Goal: Task Accomplishment & Management: Use online tool/utility

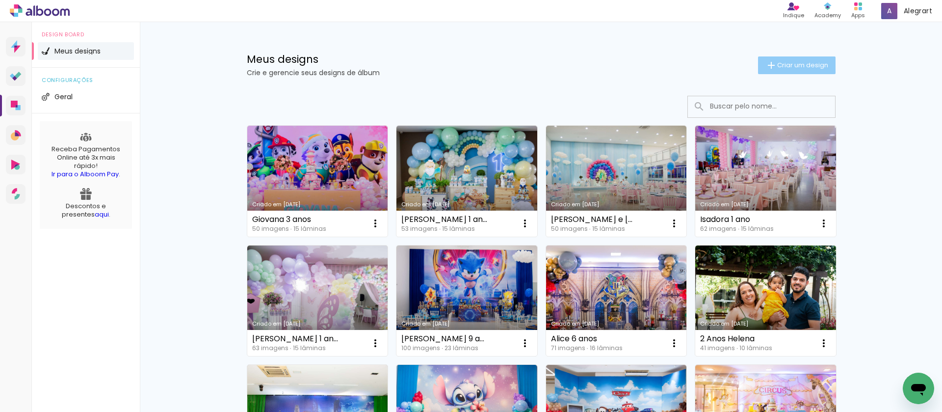
click at [790, 66] on span "Criar um design" at bounding box center [802, 65] width 51 height 6
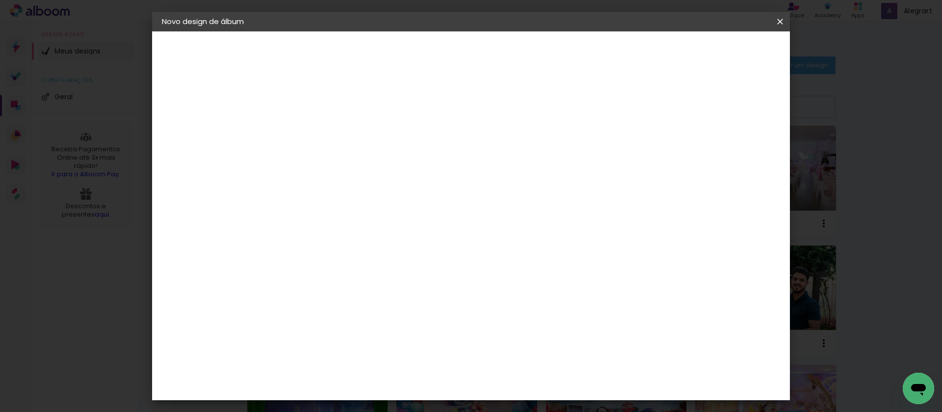
click at [322, 132] on input at bounding box center [322, 131] width 0 height 15
click at [322, 137] on input at bounding box center [322, 131] width 0 height 15
type input "Batizado Ra"
type paper-input "Batizado Ra"
type input "Batizado Rafaela"
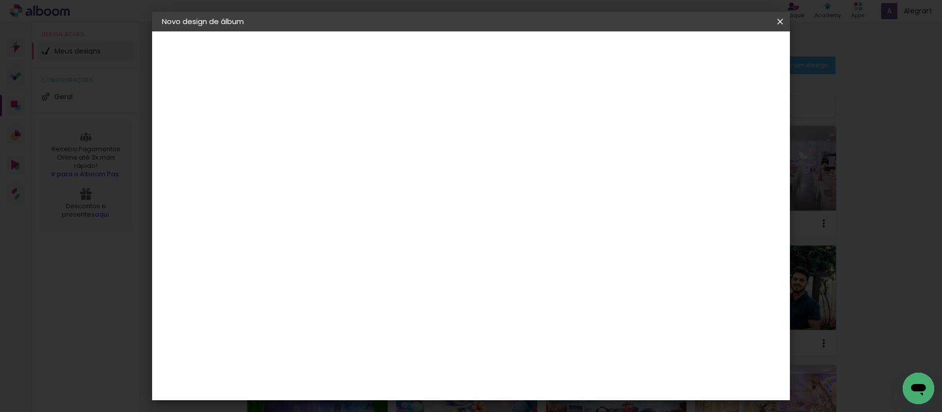
type paper-input "Batizado Rafaela"
click at [0, 0] on slot "Avançar" at bounding box center [0, 0] width 0 height 0
click at [506, 142] on paper-item "Tamanho Livre" at bounding box center [459, 149] width 94 height 22
click at [506, 50] on link "Avançar" at bounding box center [479, 52] width 53 height 17
drag, startPoint x: 736, startPoint y: 112, endPoint x: 739, endPoint y: 54, distance: 58.0
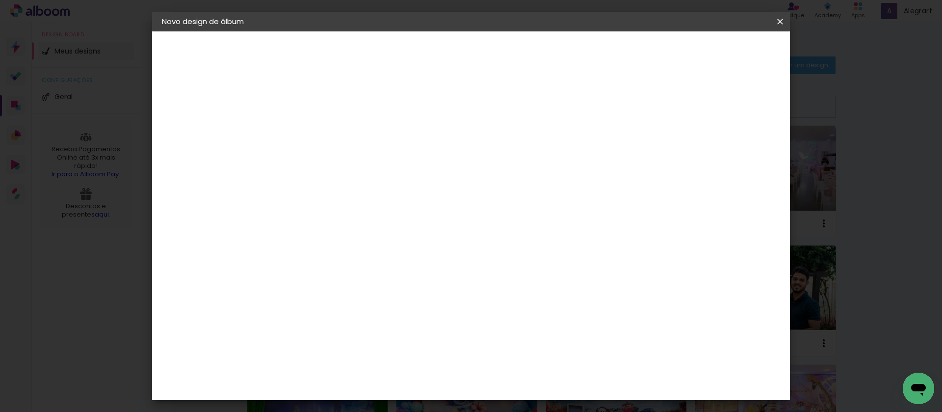
click at [0, 0] on slot "Mostrar sangria" at bounding box center [0, 0] width 0 height 0
type paper-checkbox "on"
click at [719, 53] on span "Iniciar design" at bounding box center [696, 52] width 45 height 7
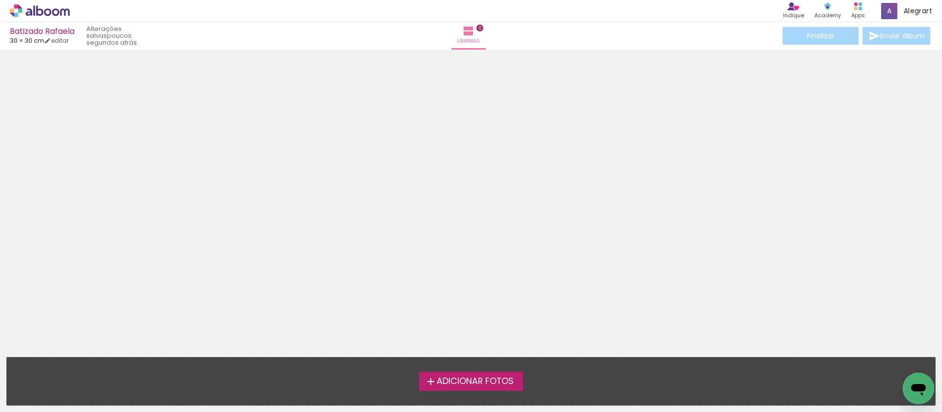
click at [479, 382] on span "Adicionar Fotos" at bounding box center [475, 381] width 77 height 9
click at [0, 0] on input "file" at bounding box center [0, 0] width 0 height 0
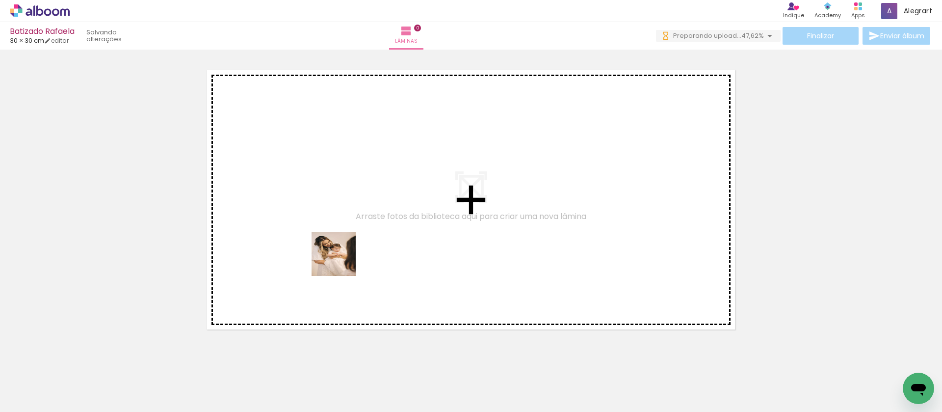
drag, startPoint x: 100, startPoint y: 387, endPoint x: 341, endPoint y: 261, distance: 271.6
click at [341, 261] on quentale-workspace at bounding box center [471, 206] width 942 height 412
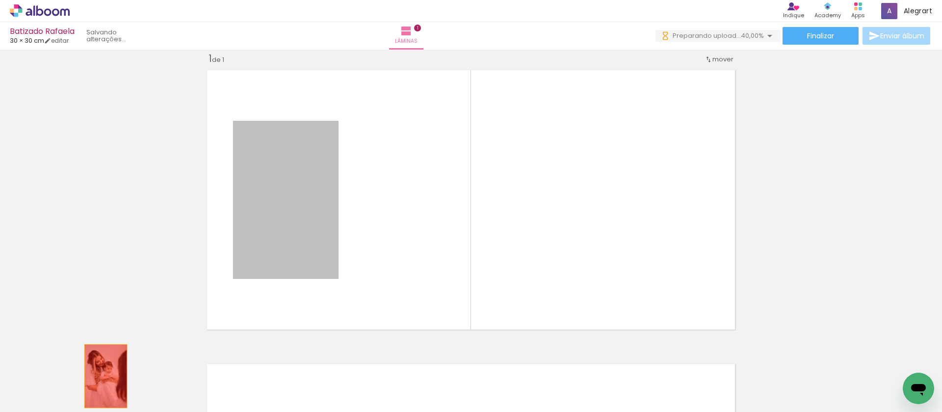
drag, startPoint x: 304, startPoint y: 202, endPoint x: 101, endPoint y: 377, distance: 267.5
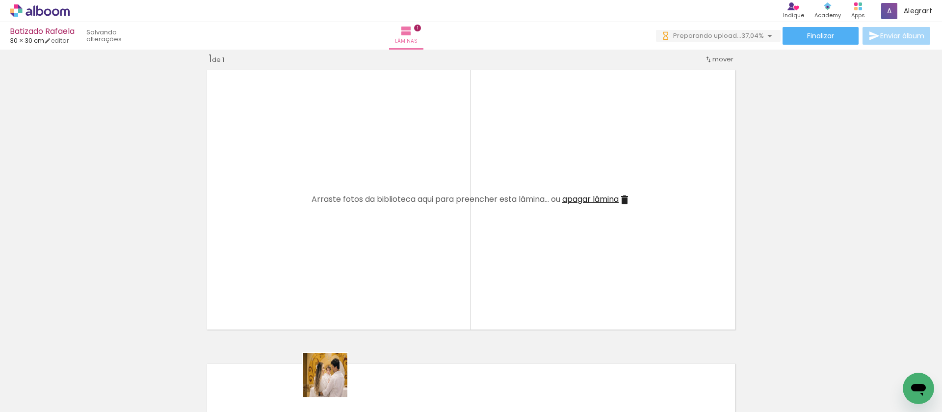
drag, startPoint x: 330, startPoint y: 388, endPoint x: 333, endPoint y: 382, distance: 5.9
click at [333, 382] on div at bounding box center [318, 379] width 49 height 32
drag, startPoint x: 622, startPoint y: 200, endPoint x: 516, endPoint y: 273, distance: 128.0
click at [622, 200] on iron-icon at bounding box center [625, 200] width 12 height 12
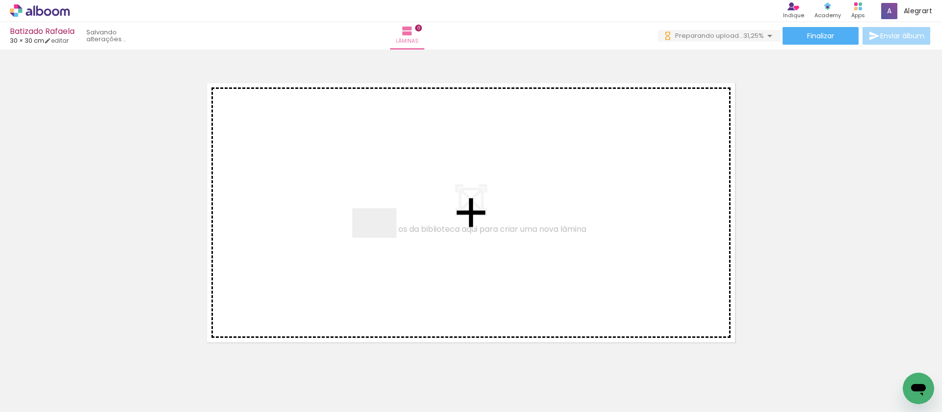
drag, startPoint x: 382, startPoint y: 237, endPoint x: 270, endPoint y: 388, distance: 187.6
click at [383, 234] on quentale-workspace at bounding box center [471, 206] width 942 height 412
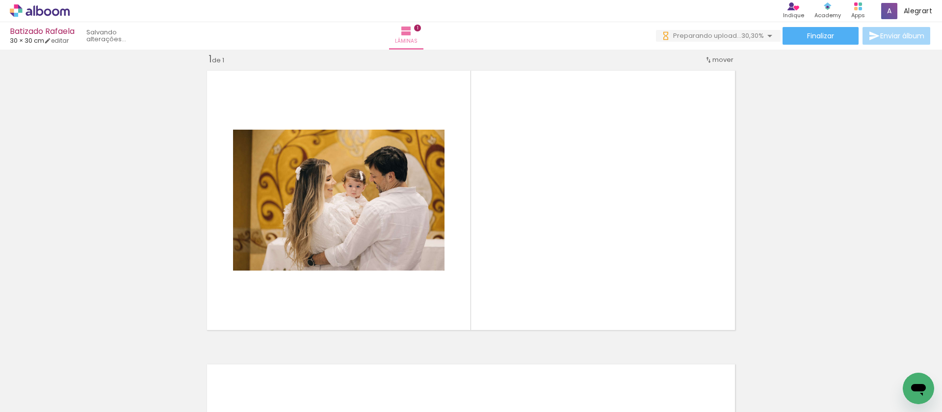
scroll to position [13, 0]
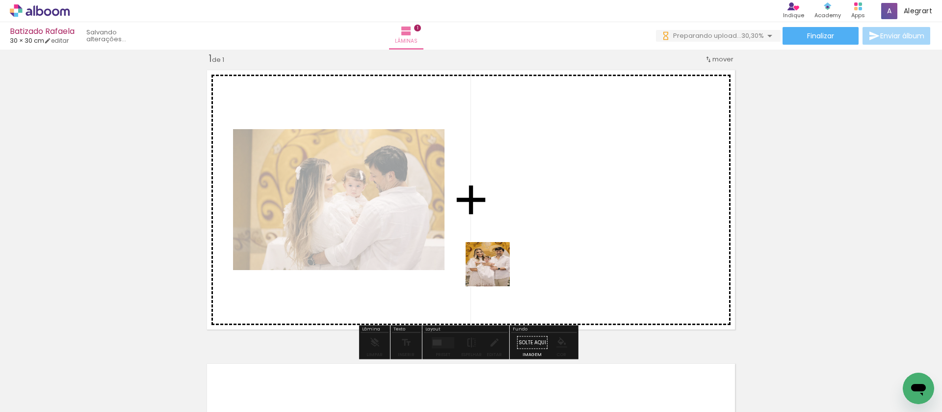
drag, startPoint x: 270, startPoint y: 388, endPoint x: 515, endPoint y: 263, distance: 274.9
click at [515, 263] on quentale-workspace at bounding box center [471, 206] width 942 height 412
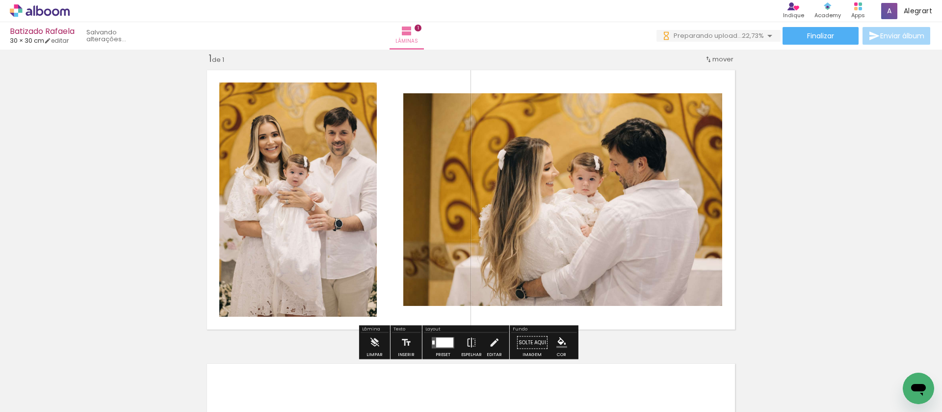
scroll to position [0, 0]
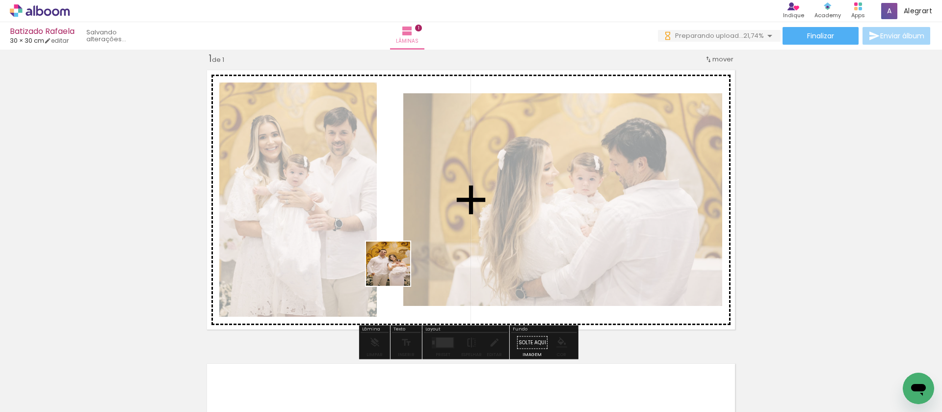
drag, startPoint x: 371, startPoint y: 383, endPoint x: 395, endPoint y: 271, distance: 114.4
click at [395, 271] on quentale-workspace at bounding box center [471, 206] width 942 height 412
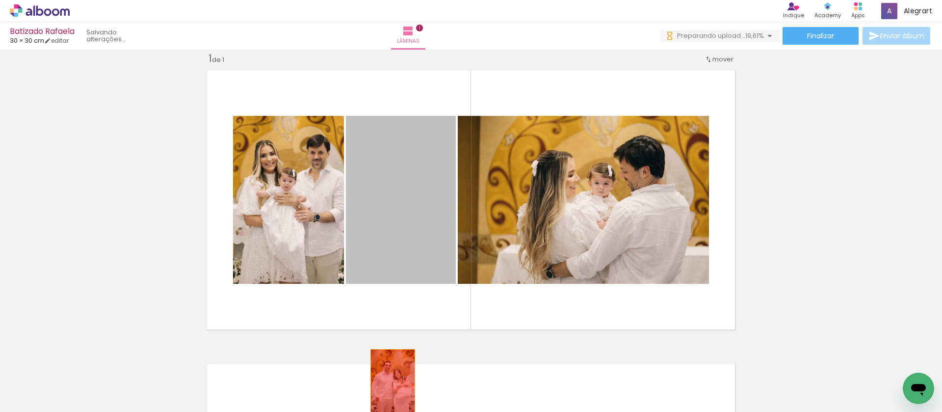
drag, startPoint x: 417, startPoint y: 212, endPoint x: 383, endPoint y: 381, distance: 171.7
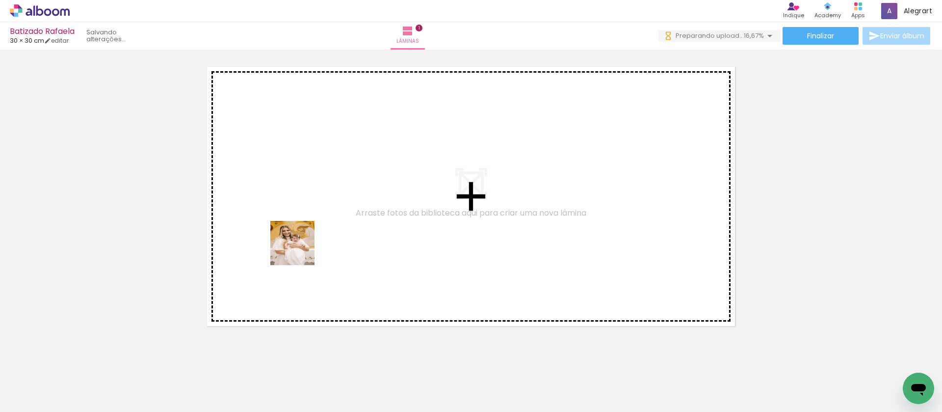
drag, startPoint x: 155, startPoint y: 387, endPoint x: 109, endPoint y: 392, distance: 46.0
click at [324, 231] on quentale-workspace at bounding box center [471, 206] width 942 height 412
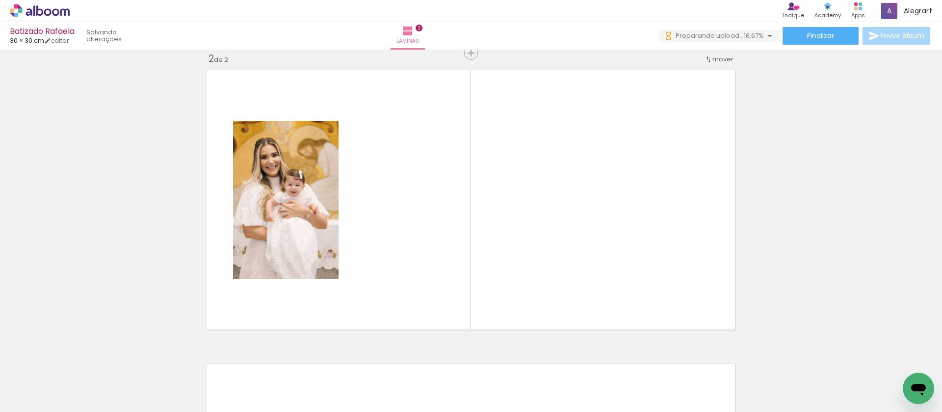
scroll to position [306, 0]
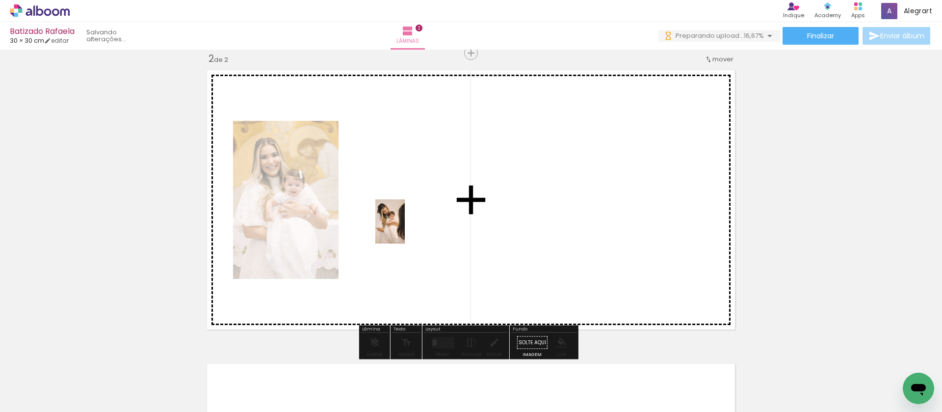
drag, startPoint x: 100, startPoint y: 382, endPoint x: 156, endPoint y: 390, distance: 56.5
click at [405, 229] on quentale-workspace at bounding box center [471, 206] width 942 height 412
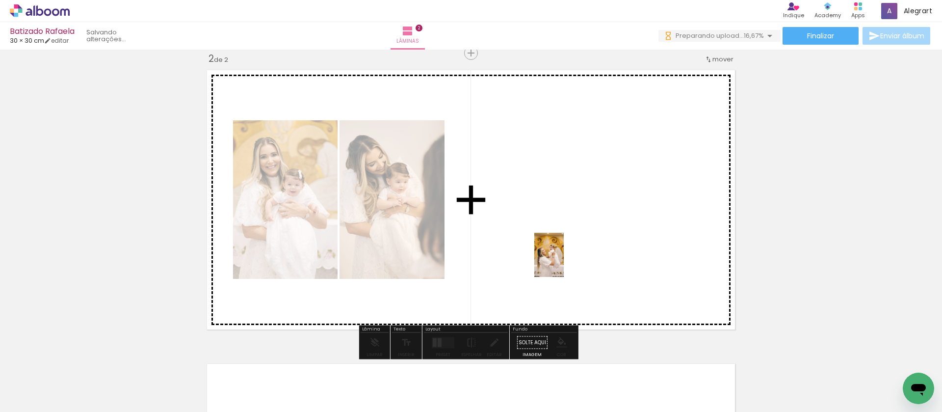
drag, startPoint x: 208, startPoint y: 386, endPoint x: 564, endPoint y: 262, distance: 377.2
click at [564, 262] on quentale-workspace at bounding box center [471, 206] width 942 height 412
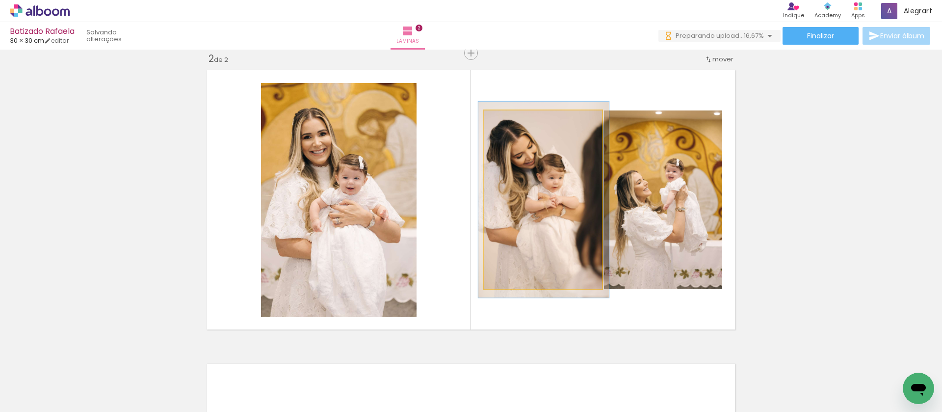
type paper-slider "110"
click at [510, 119] on div at bounding box center [511, 121] width 16 height 16
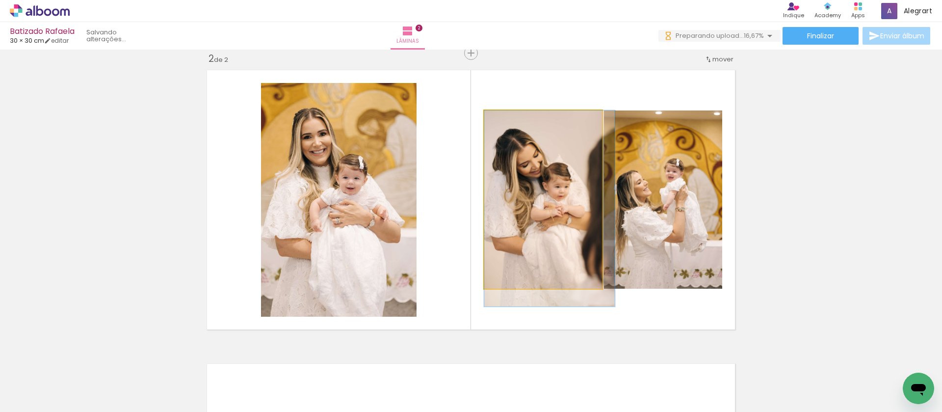
drag, startPoint x: 522, startPoint y: 168, endPoint x: 532, endPoint y: 177, distance: 12.9
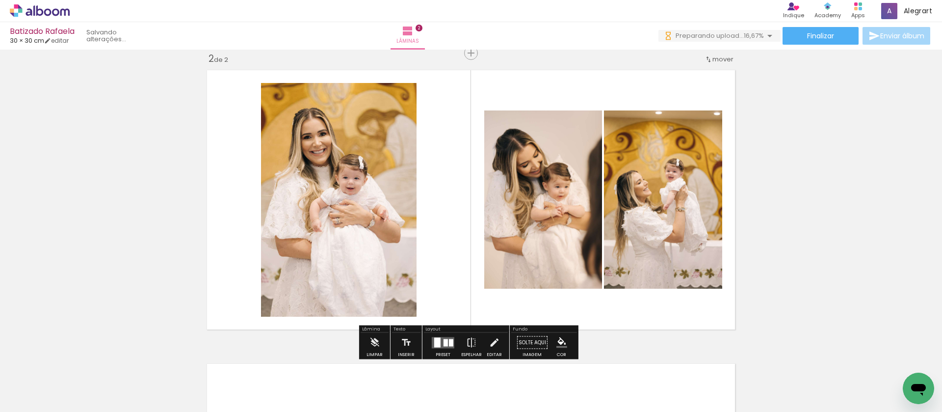
scroll to position [596, 0]
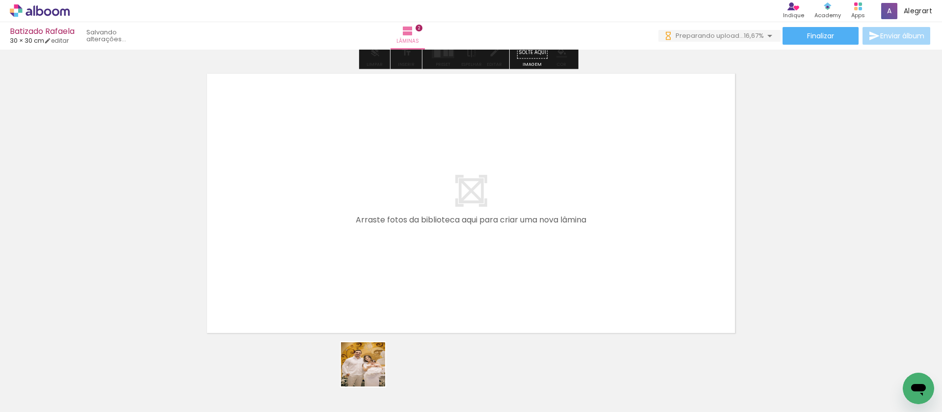
drag, startPoint x: 366, startPoint y: 377, endPoint x: 434, endPoint y: 380, distance: 67.8
click at [388, 282] on quentale-workspace at bounding box center [471, 206] width 942 height 412
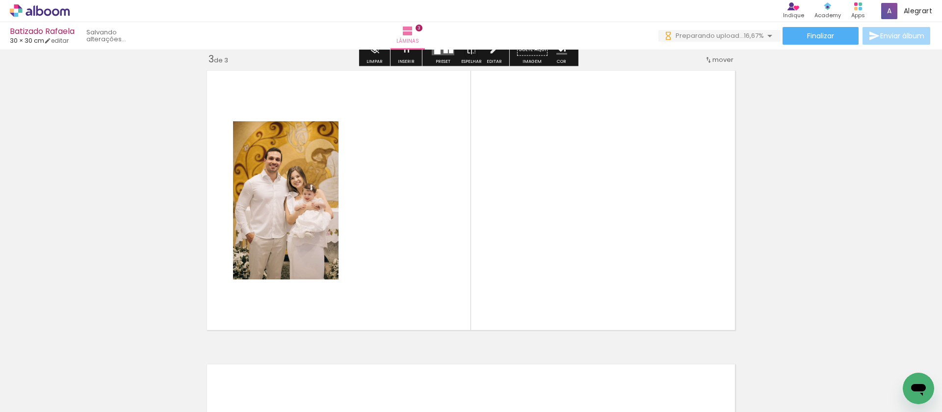
scroll to position [599, 0]
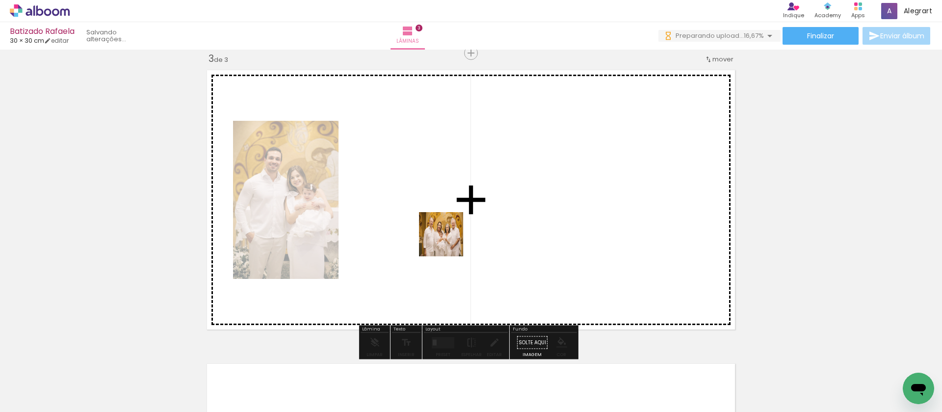
drag, startPoint x: 434, startPoint y: 380, endPoint x: 490, endPoint y: 382, distance: 56.0
click at [448, 241] on quentale-workspace at bounding box center [471, 206] width 942 height 412
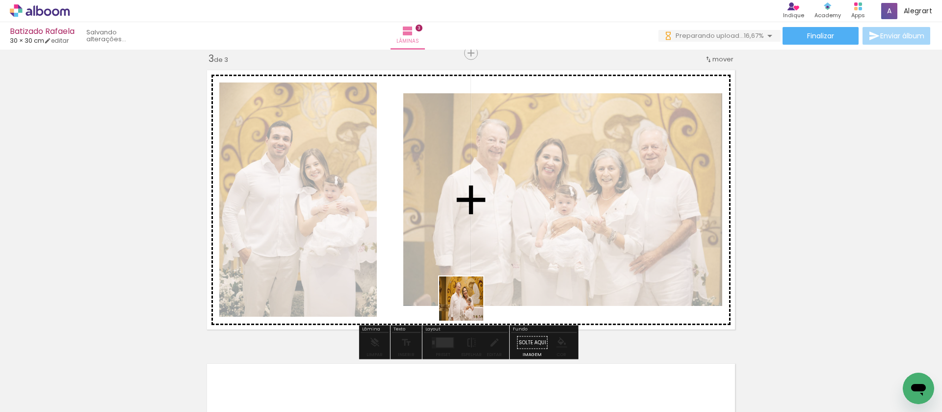
drag, startPoint x: 490, startPoint y: 383, endPoint x: 548, endPoint y: 384, distance: 58.9
click at [435, 254] on quentale-workspace at bounding box center [471, 206] width 942 height 412
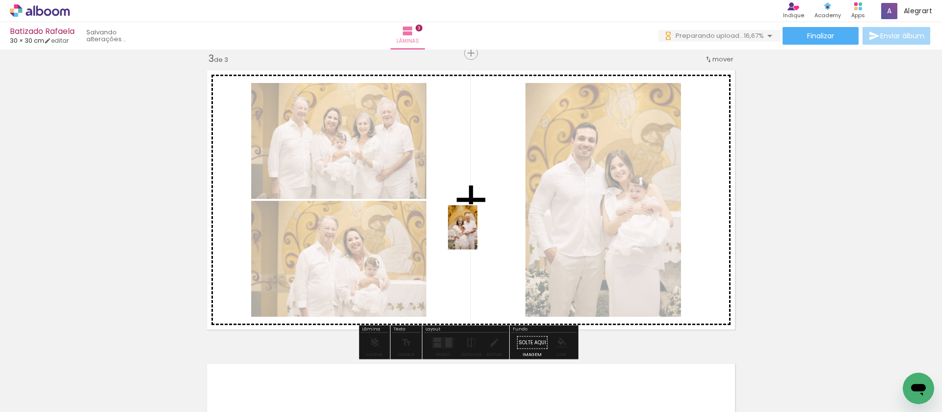
drag, startPoint x: 541, startPoint y: 387, endPoint x: 457, endPoint y: 340, distance: 95.3
click at [477, 234] on quentale-workspace at bounding box center [471, 206] width 942 height 412
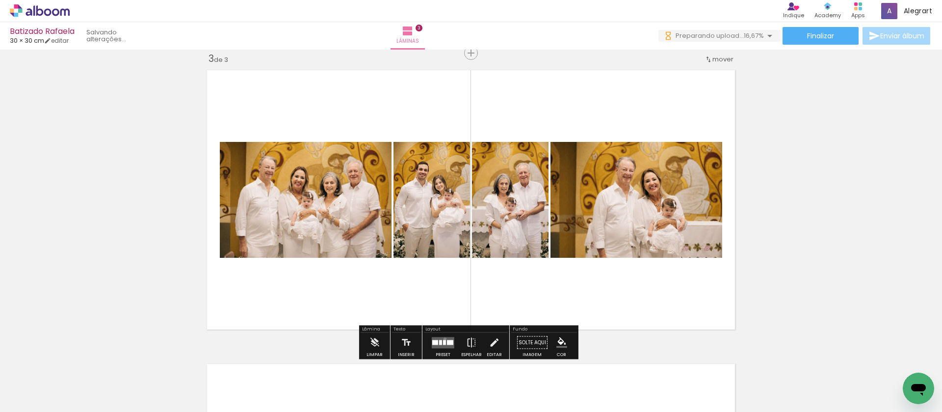
click at [443, 339] on quentale-layouter at bounding box center [443, 342] width 23 height 11
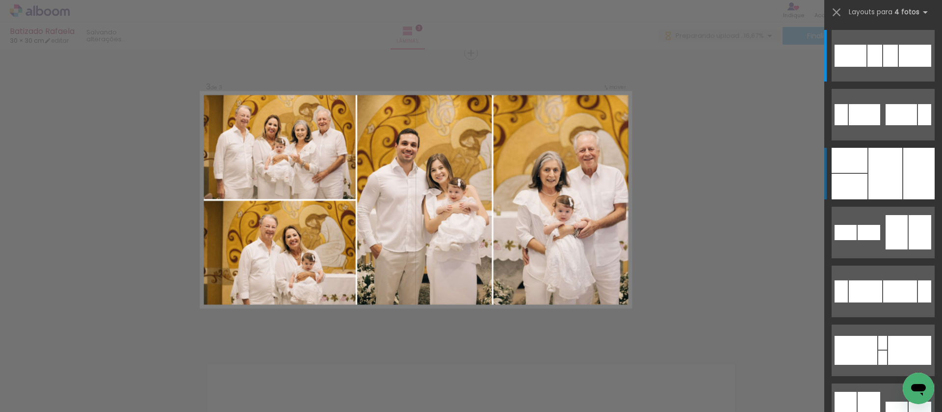
click at [881, 171] on div at bounding box center [885, 174] width 34 height 52
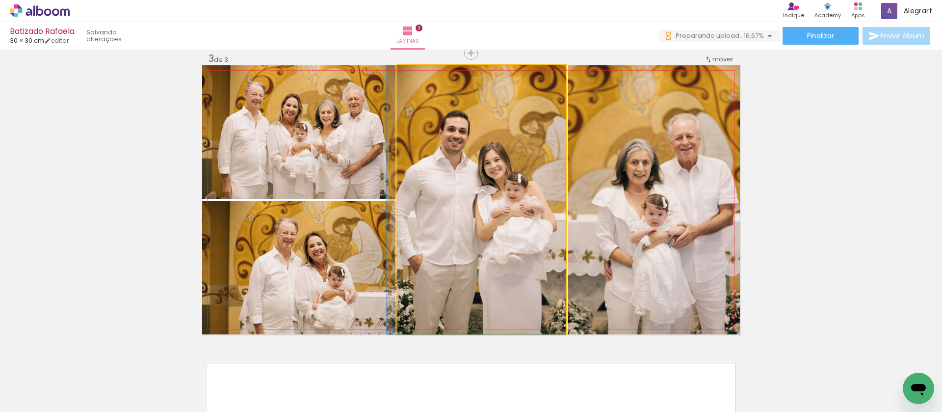
drag, startPoint x: 504, startPoint y: 184, endPoint x: 499, endPoint y: 185, distance: 5.0
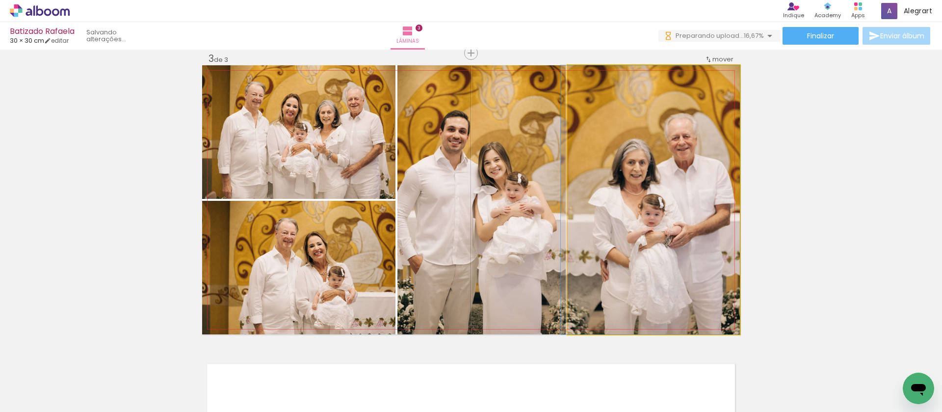
drag, startPoint x: 650, startPoint y: 217, endPoint x: 614, endPoint y: 212, distance: 36.1
click at [591, 75] on div at bounding box center [590, 75] width 9 height 9
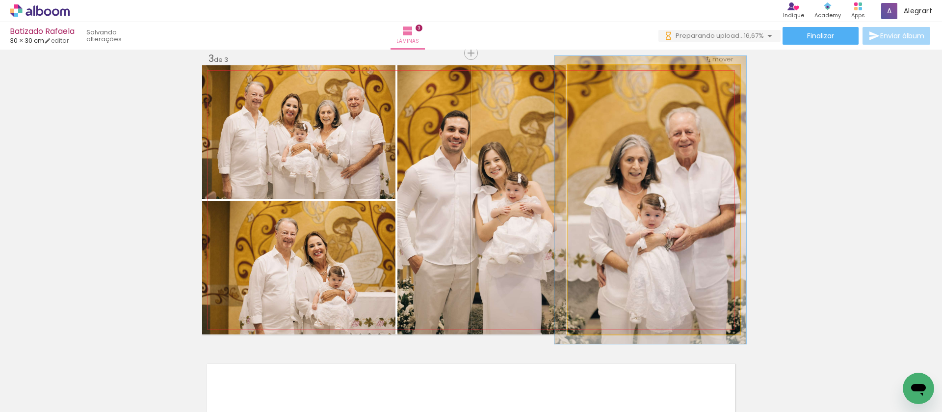
type paper-slider "107"
click at [594, 75] on div at bounding box center [593, 76] width 16 height 16
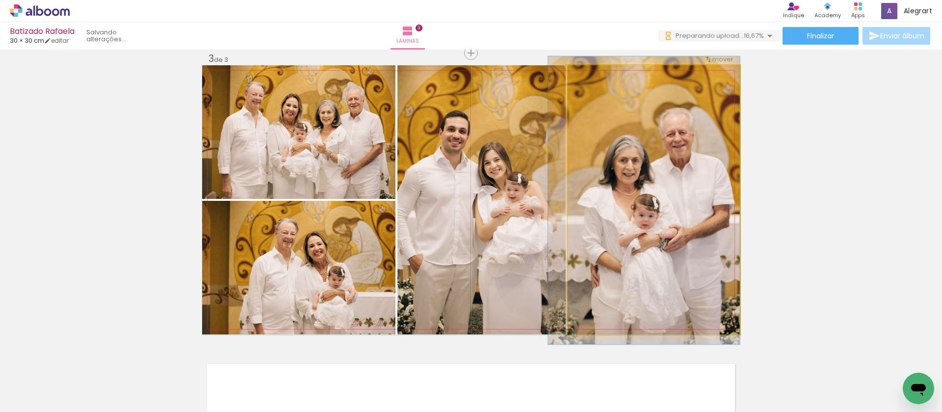
drag, startPoint x: 689, startPoint y: 152, endPoint x: 665, endPoint y: 153, distance: 24.5
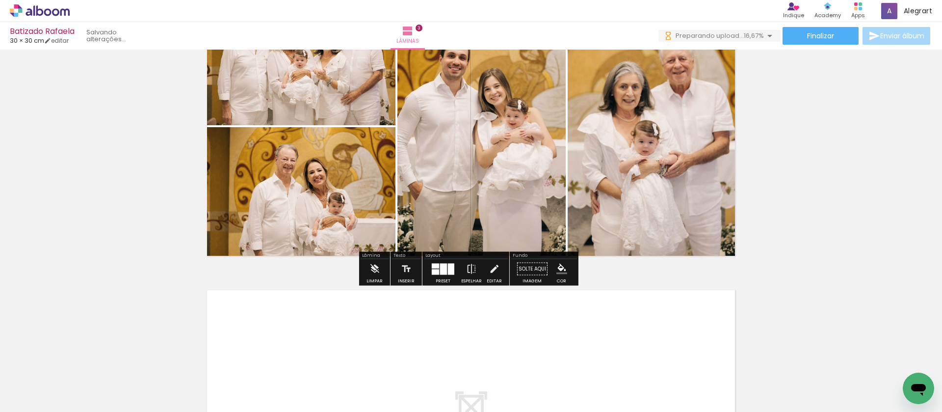
scroll to position [900, 0]
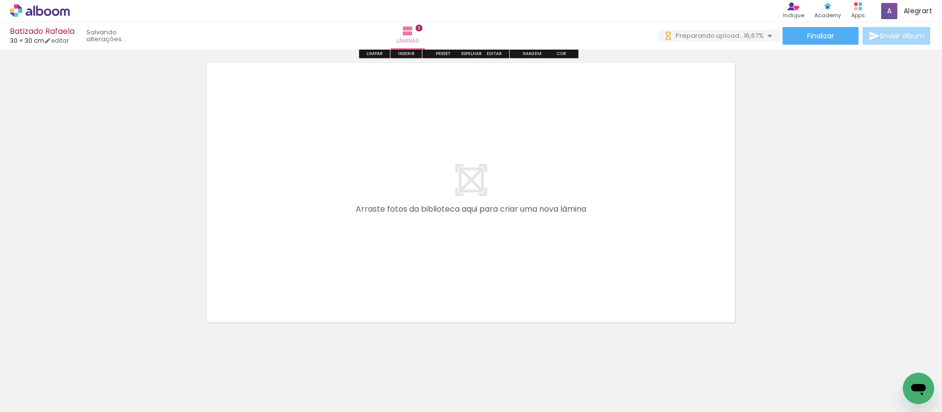
drag, startPoint x: 592, startPoint y: 376, endPoint x: 473, endPoint y: 223, distance: 193.3
click at [473, 223] on quentale-workspace at bounding box center [471, 206] width 942 height 412
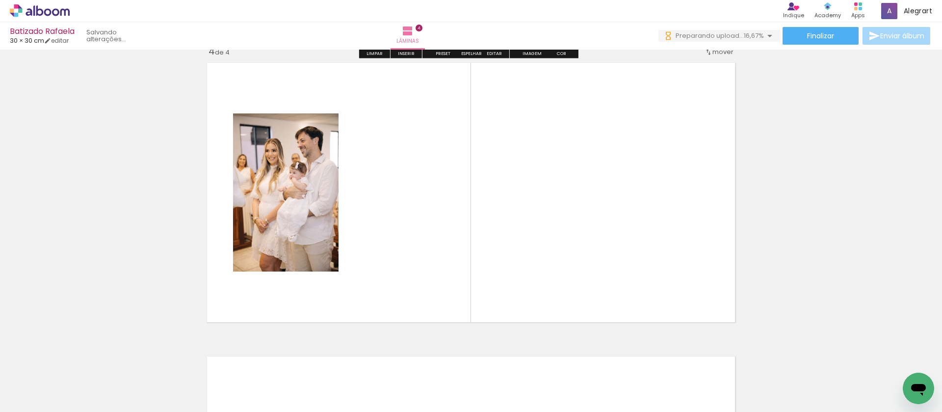
scroll to position [893, 0]
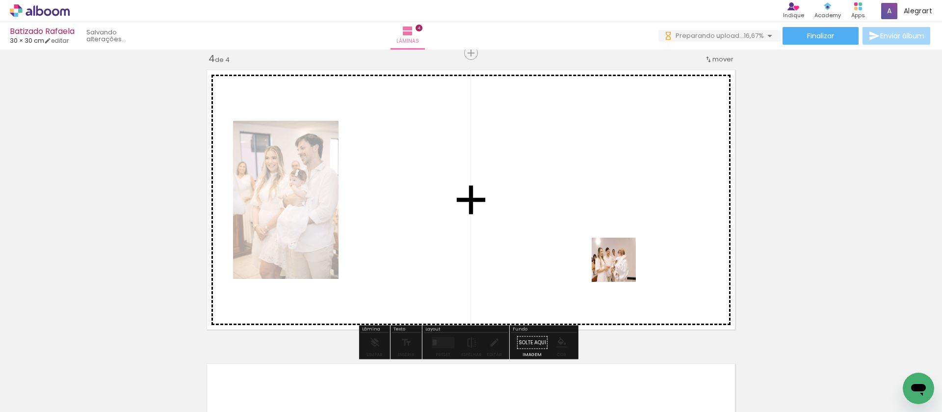
drag, startPoint x: 655, startPoint y: 376, endPoint x: 608, endPoint y: 232, distance: 151.6
click at [608, 232] on quentale-workspace at bounding box center [471, 206] width 942 height 412
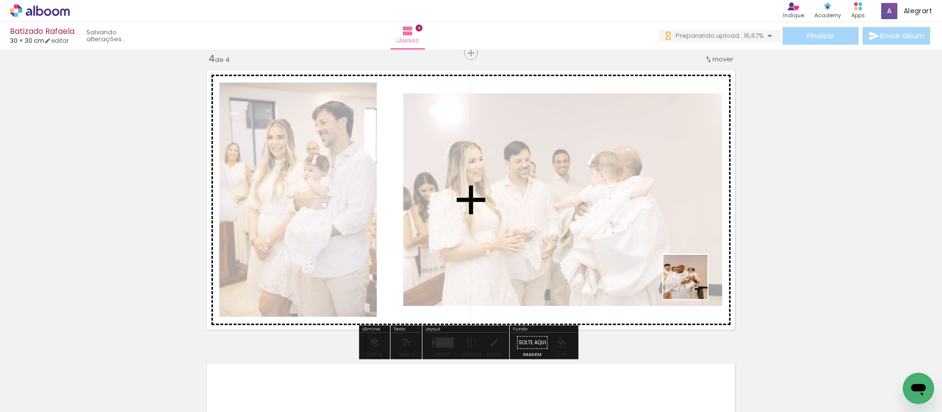
drag, startPoint x: 710, startPoint y: 383, endPoint x: 693, endPoint y: 284, distance: 101.1
click at [693, 284] on quentale-workspace at bounding box center [471, 206] width 942 height 412
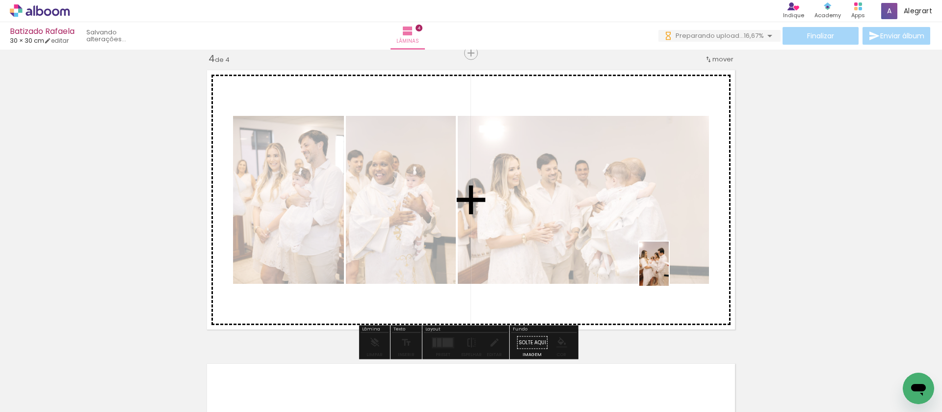
drag, startPoint x: 756, startPoint y: 381, endPoint x: 669, endPoint y: 271, distance: 141.0
click at [669, 271] on quentale-workspace at bounding box center [471, 206] width 942 height 412
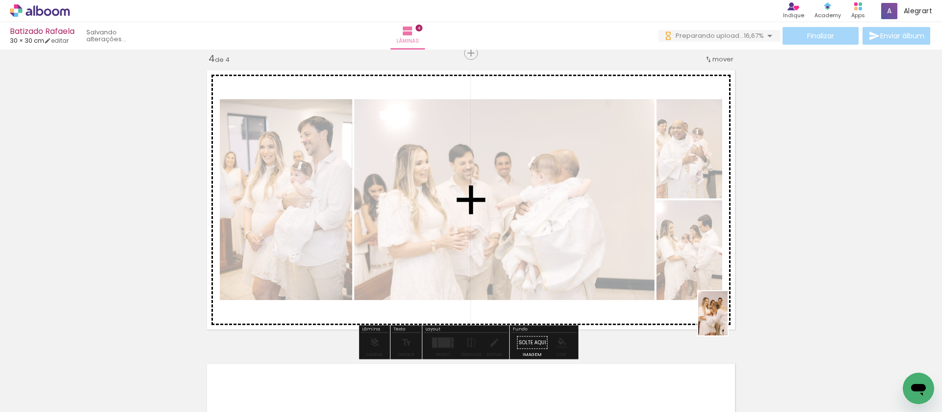
drag, startPoint x: 824, startPoint y: 387, endPoint x: 728, endPoint y: 320, distance: 116.8
click at [728, 320] on quentale-workspace at bounding box center [471, 206] width 942 height 412
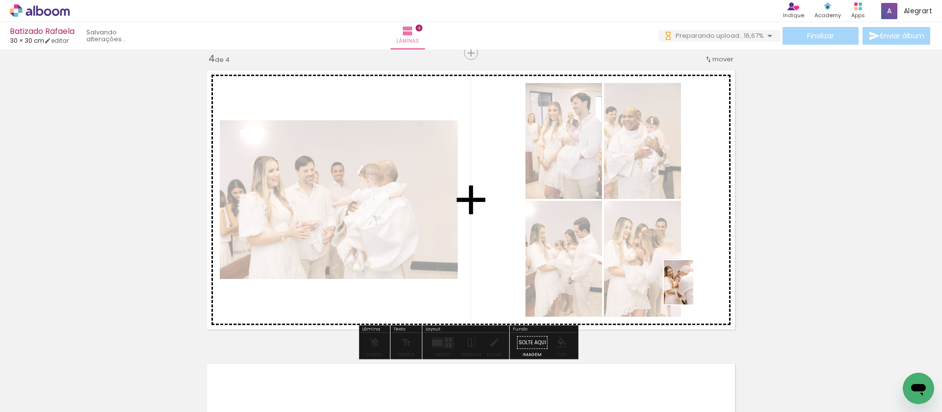
drag, startPoint x: 873, startPoint y: 376, endPoint x: 693, endPoint y: 289, distance: 199.4
click at [693, 289] on quentale-workspace at bounding box center [471, 206] width 942 height 412
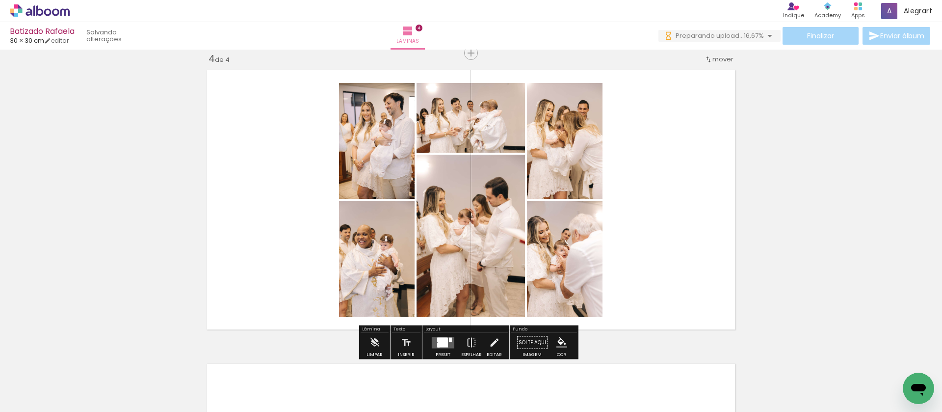
click at [441, 341] on div at bounding box center [443, 342] width 10 height 9
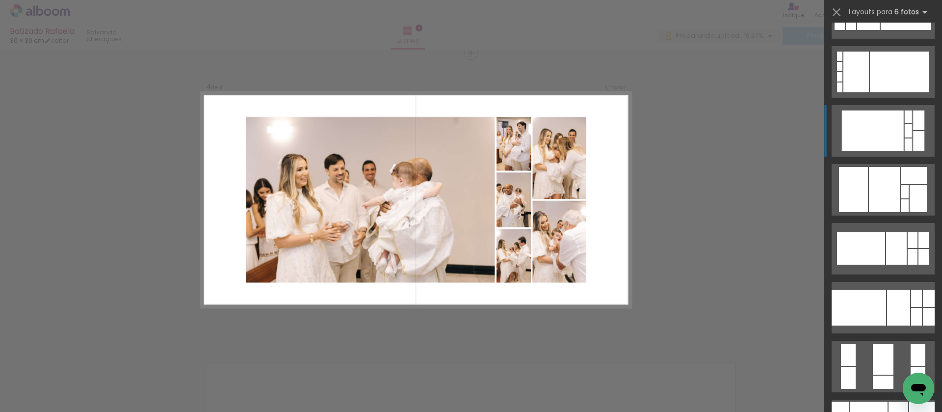
scroll to position [327, 0]
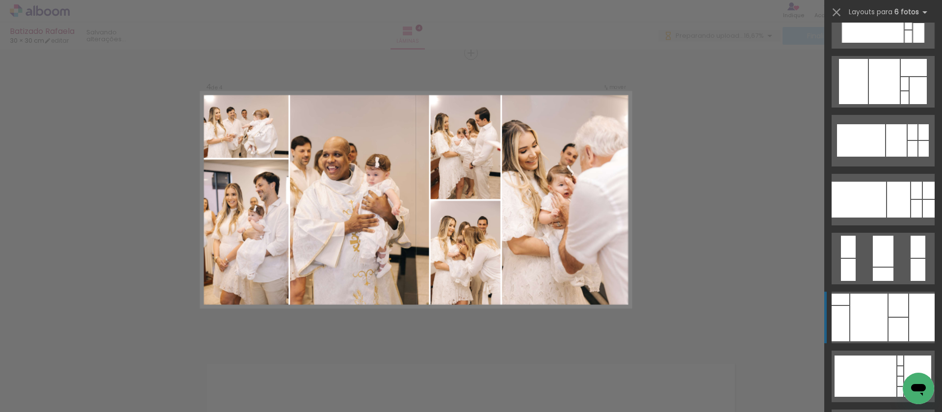
click at [892, 324] on div at bounding box center [898, 329] width 20 height 24
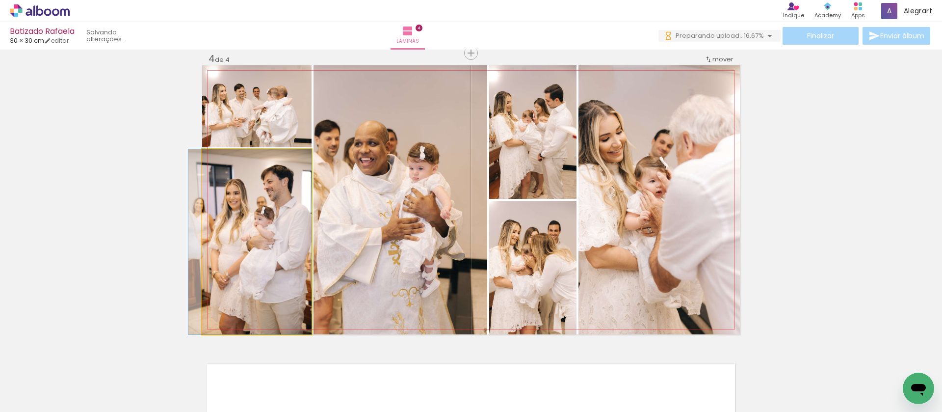
drag, startPoint x: 252, startPoint y: 243, endPoint x: 231, endPoint y: 237, distance: 21.9
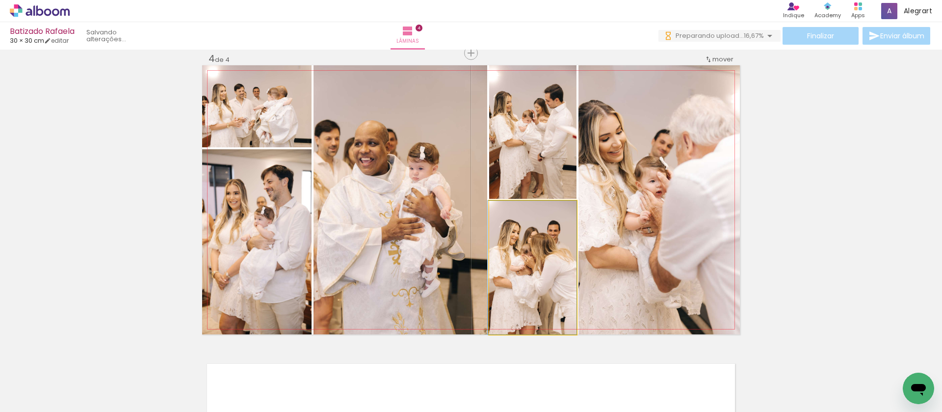
drag, startPoint x: 534, startPoint y: 286, endPoint x: 529, endPoint y: 285, distance: 5.5
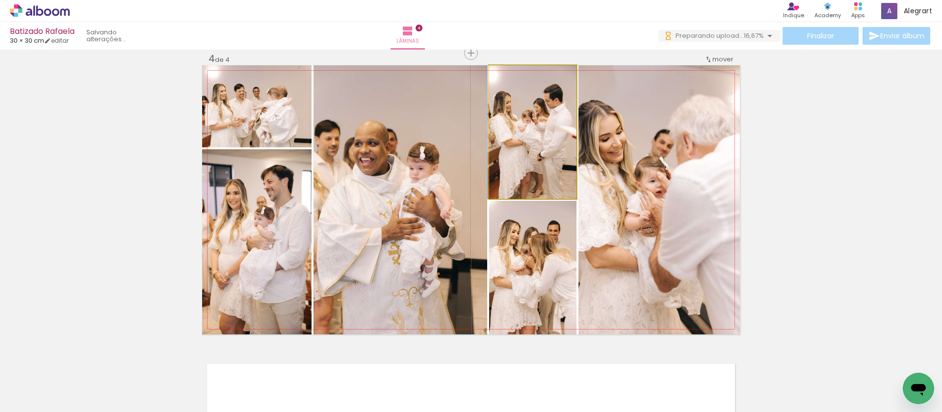
drag, startPoint x: 546, startPoint y: 174, endPoint x: 541, endPoint y: 179, distance: 6.9
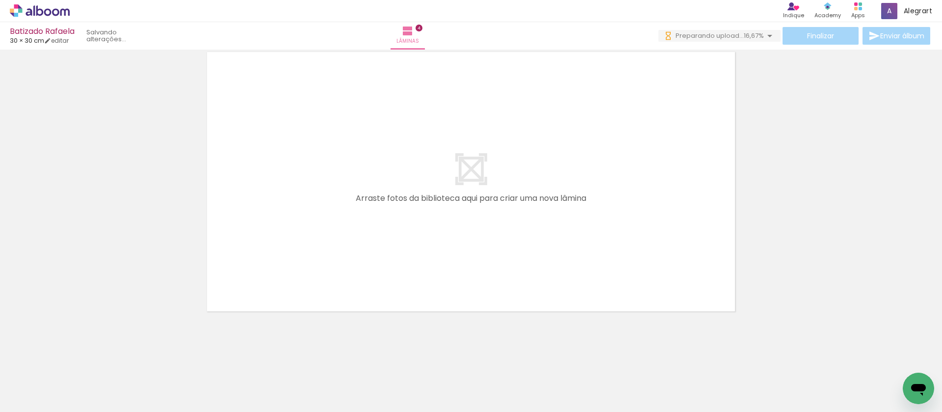
scroll to position [0, 590]
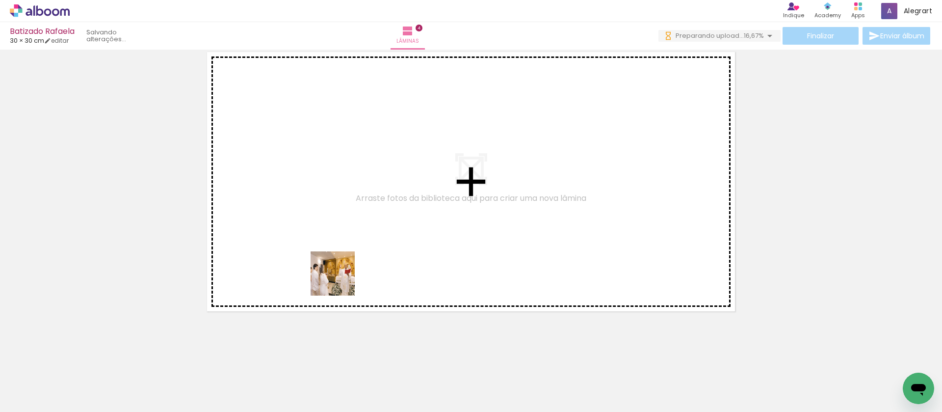
drag, startPoint x: 335, startPoint y: 385, endPoint x: 340, endPoint y: 281, distance: 104.6
click at [340, 281] on quentale-workspace at bounding box center [471, 206] width 942 height 412
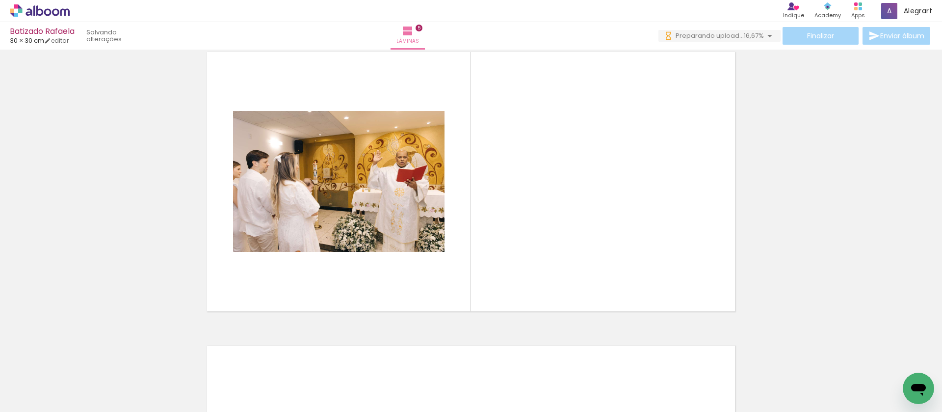
scroll to position [1186, 0]
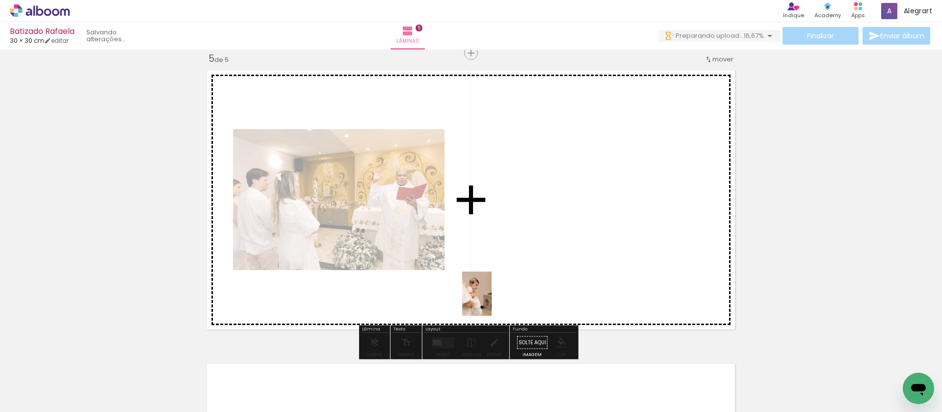
drag, startPoint x: 391, startPoint y: 389, endPoint x: 492, endPoint y: 301, distance: 133.5
click at [492, 301] on quentale-workspace at bounding box center [471, 206] width 942 height 412
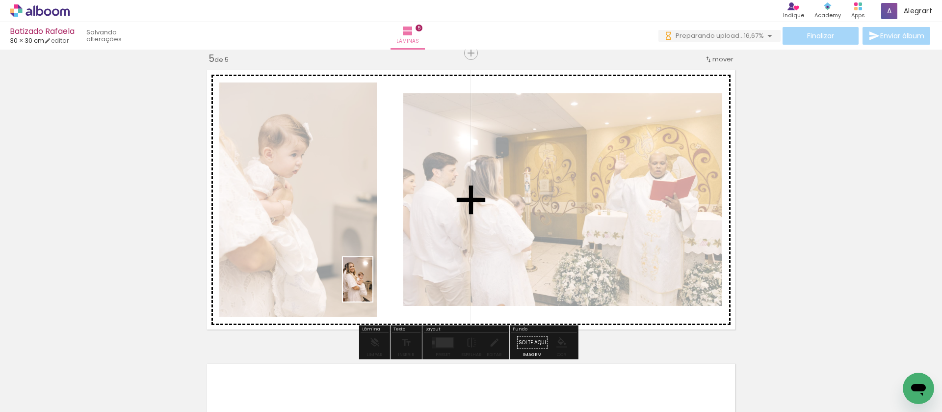
drag, startPoint x: 440, startPoint y: 395, endPoint x: 372, endPoint y: 286, distance: 128.0
click at [372, 286] on quentale-workspace at bounding box center [471, 206] width 942 height 412
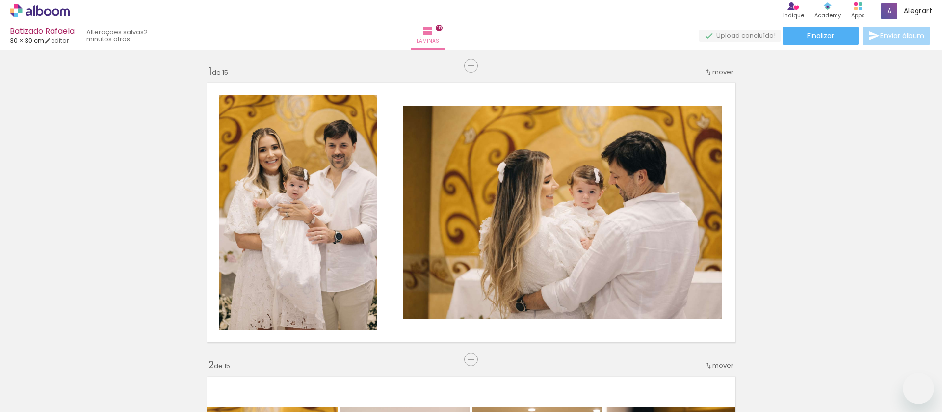
click at [0, 0] on div "Confirmar Cancelar" at bounding box center [0, 0] width 0 height 0
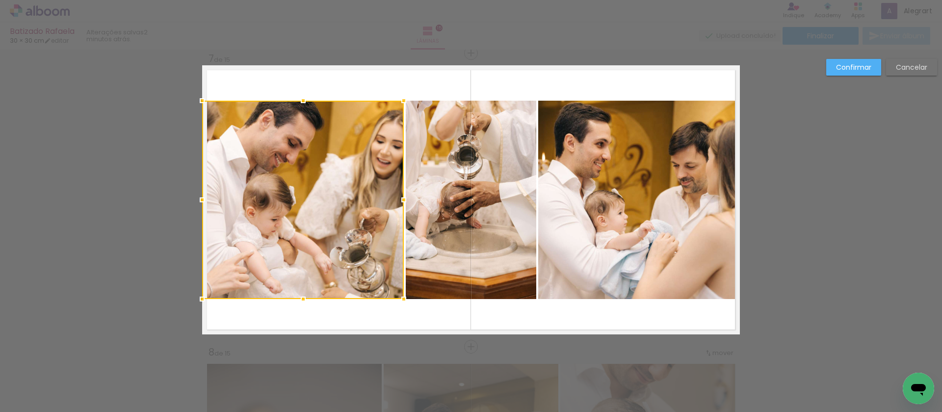
click at [918, 76] on div "Confirmar Cancelar" at bounding box center [879, 71] width 116 height 24
click at [0, 0] on slot "Cancelar" at bounding box center [0, 0] width 0 height 0
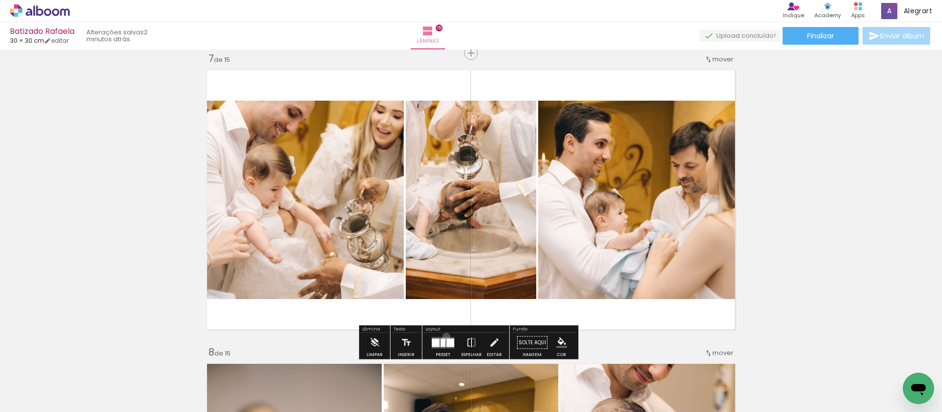
click at [444, 337] on quentale-layouter at bounding box center [443, 342] width 23 height 11
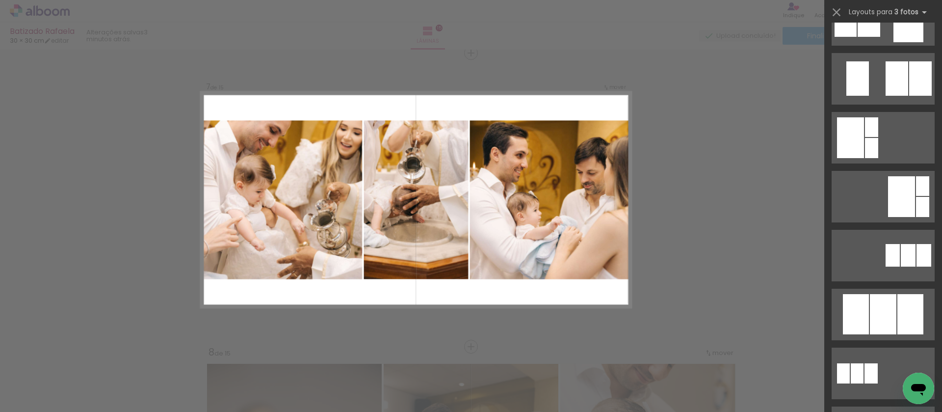
scroll to position [0, 0]
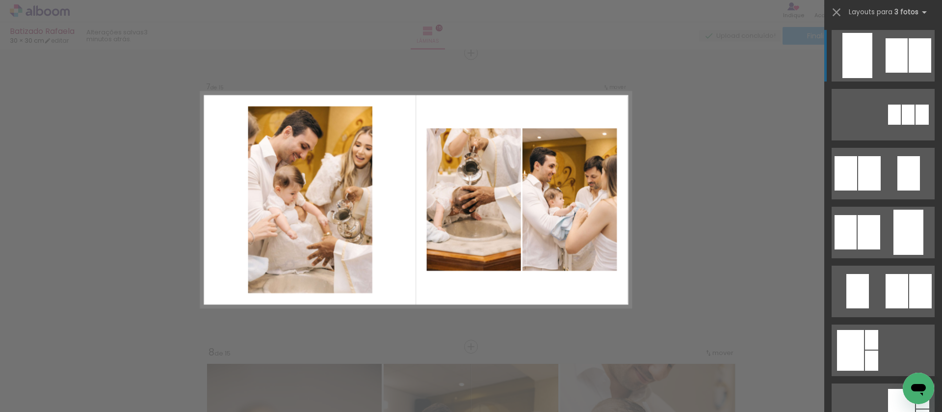
click at [888, 60] on div at bounding box center [896, 55] width 22 height 34
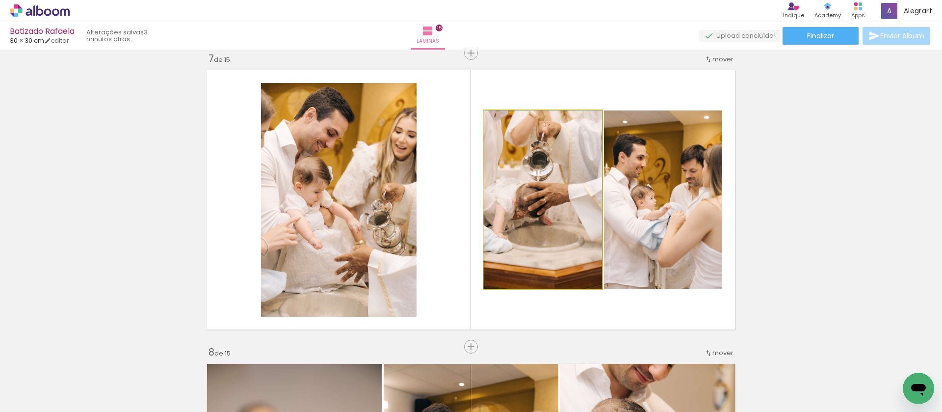
drag, startPoint x: 555, startPoint y: 220, endPoint x: 546, endPoint y: 218, distance: 9.9
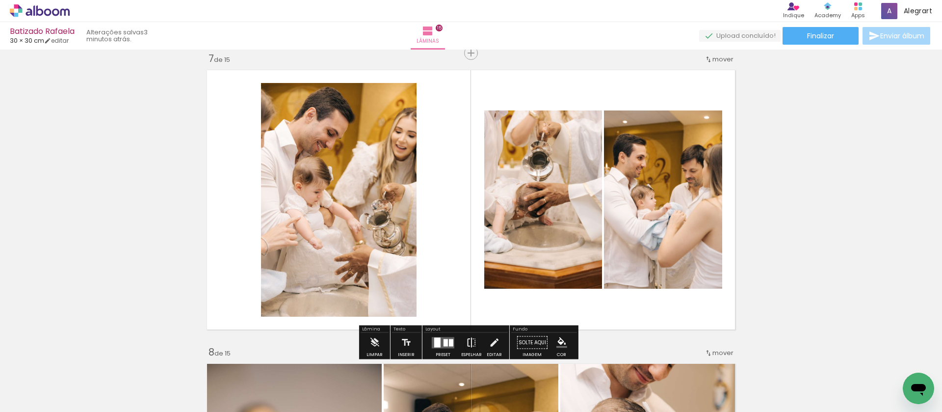
click at [470, 343] on iron-icon at bounding box center [471, 343] width 11 height 20
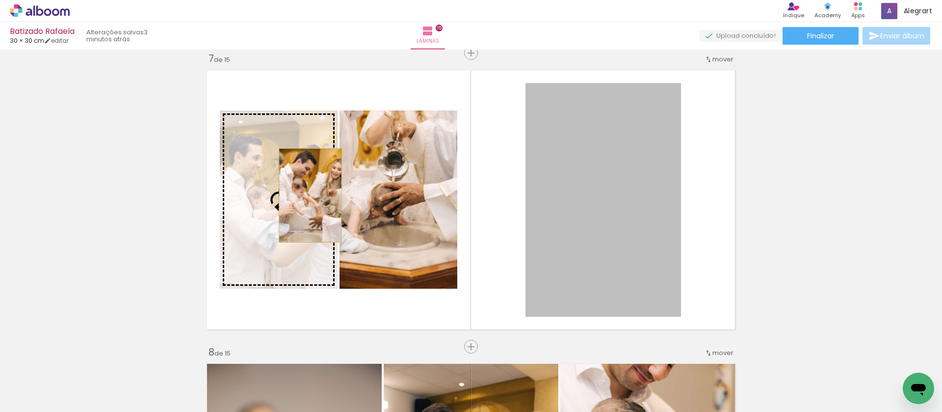
drag, startPoint x: 566, startPoint y: 230, endPoint x: 307, endPoint y: 195, distance: 261.8
click at [0, 0] on slot at bounding box center [0, 0] width 0 height 0
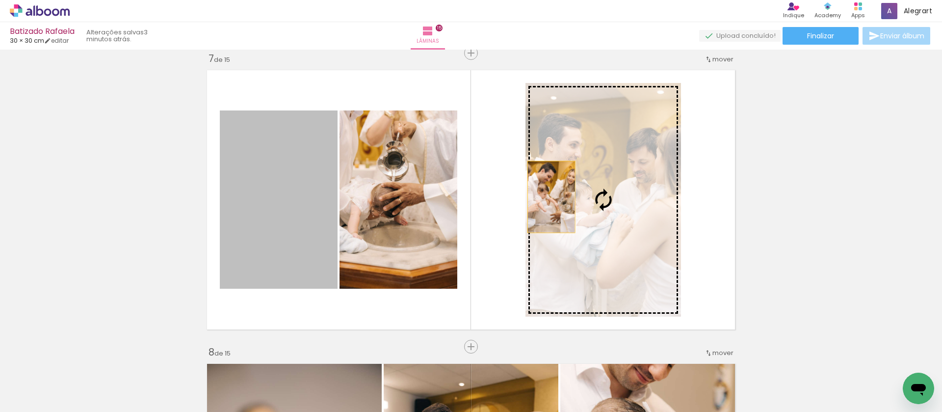
drag, startPoint x: 259, startPoint y: 207, endPoint x: 547, endPoint y: 197, distance: 288.6
click at [0, 0] on slot at bounding box center [0, 0] width 0 height 0
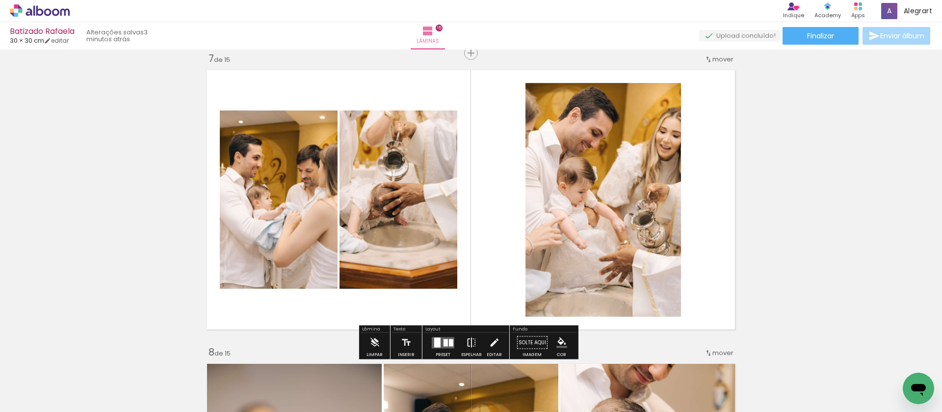
click at [468, 341] on iron-icon at bounding box center [471, 343] width 11 height 20
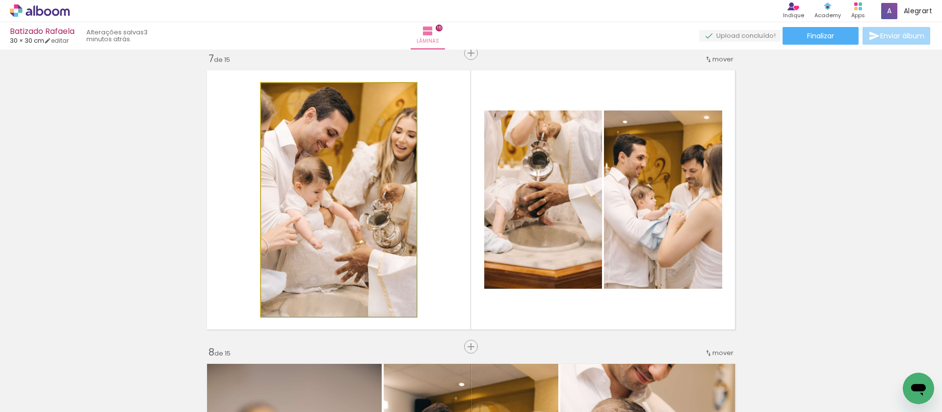
drag, startPoint x: 397, startPoint y: 227, endPoint x: 397, endPoint y: 234, distance: 6.4
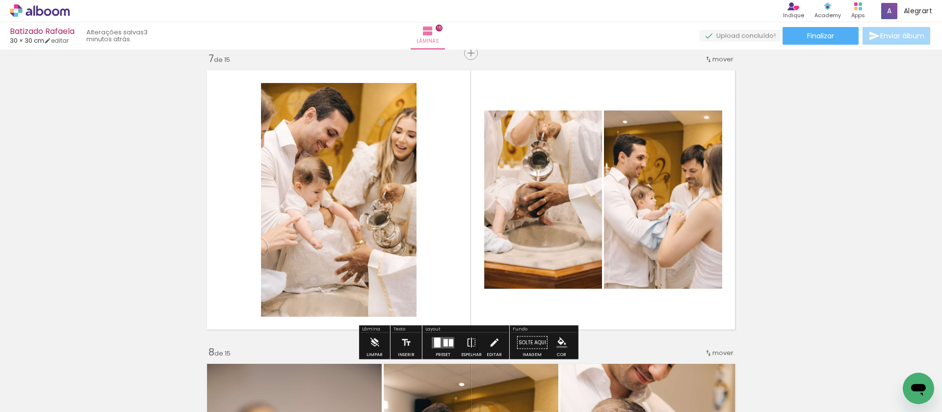
click at [441, 333] on div at bounding box center [443, 343] width 26 height 20
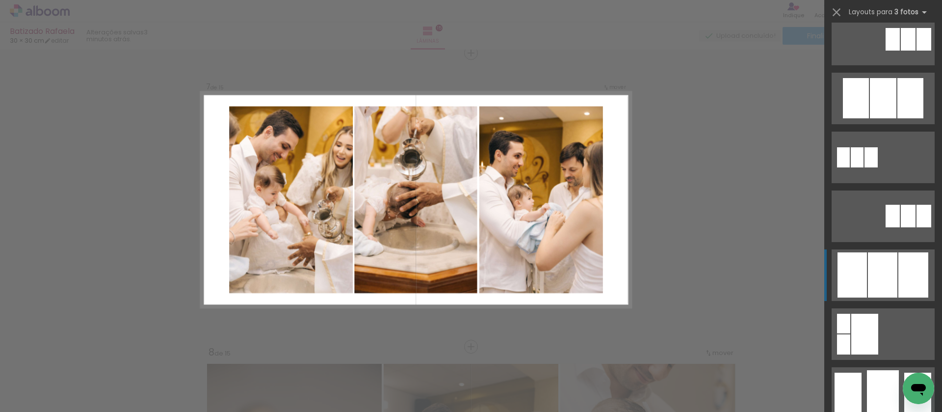
scroll to position [515, 0]
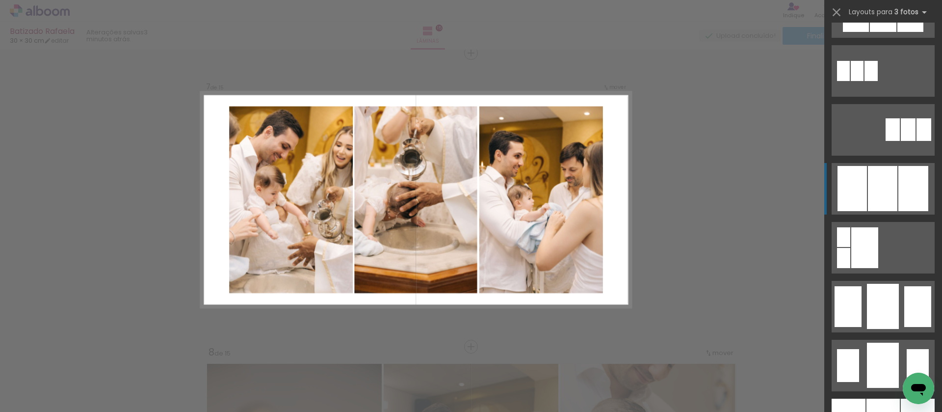
click at [887, 199] on div at bounding box center [882, 188] width 29 height 45
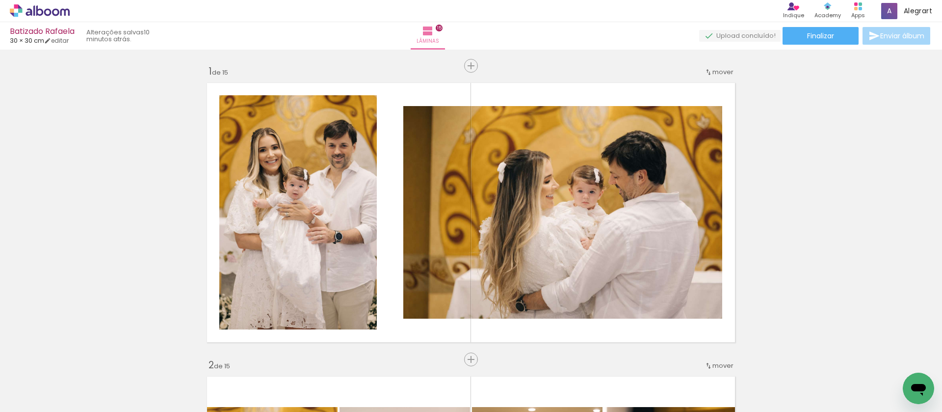
scroll to position [0, 333]
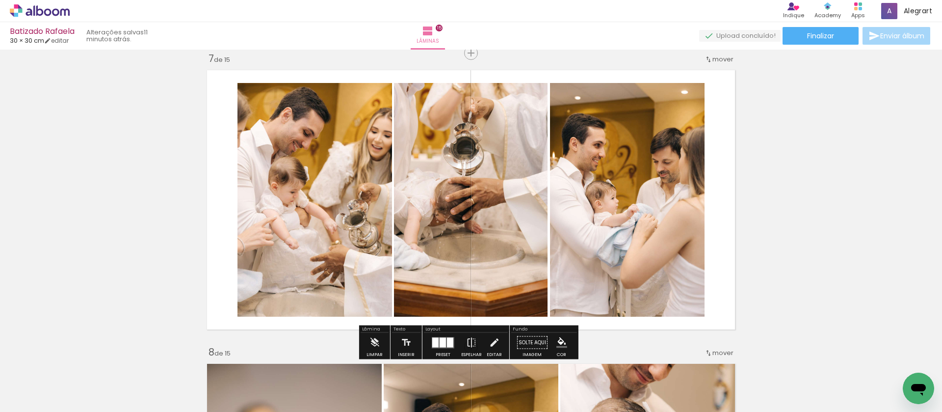
scroll to position [0, 333]
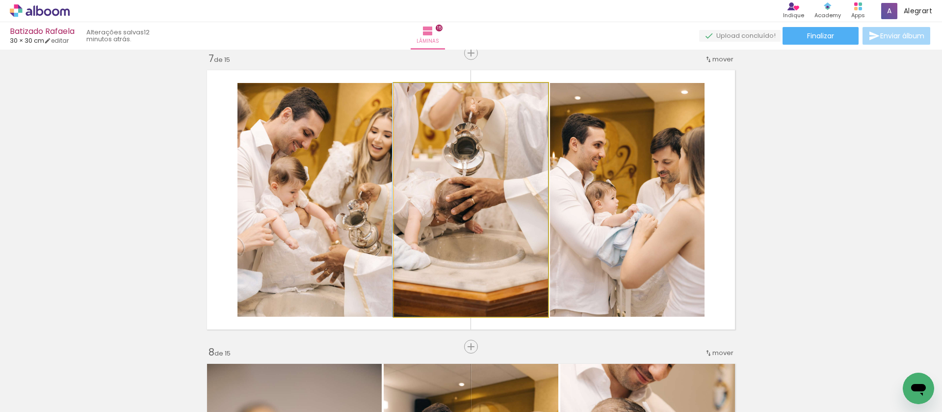
drag, startPoint x: 491, startPoint y: 235, endPoint x: 470, endPoint y: 230, distance: 21.0
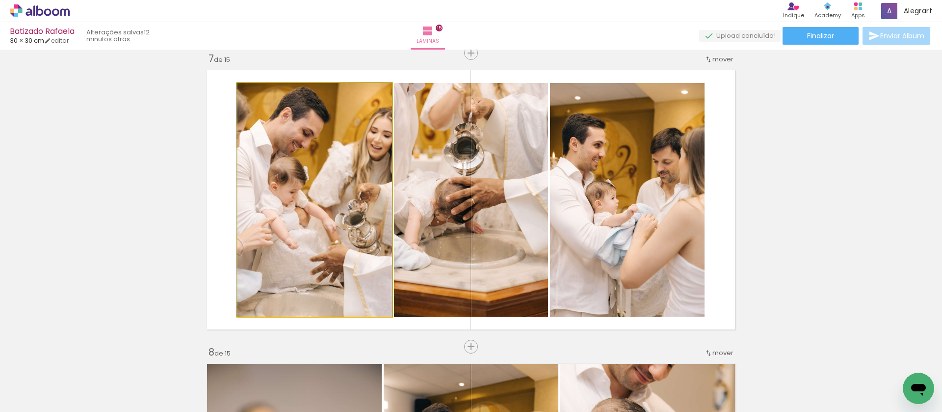
drag, startPoint x: 311, startPoint y: 246, endPoint x: 292, endPoint y: 246, distance: 19.1
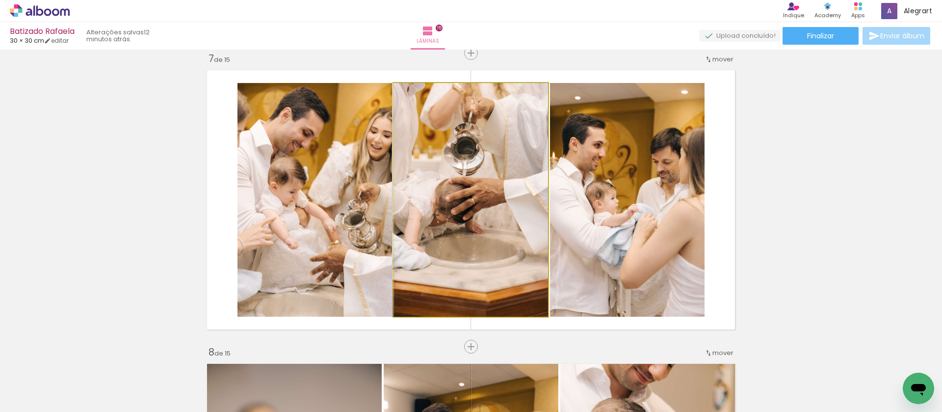
drag, startPoint x: 444, startPoint y: 206, endPoint x: 421, endPoint y: 206, distance: 23.1
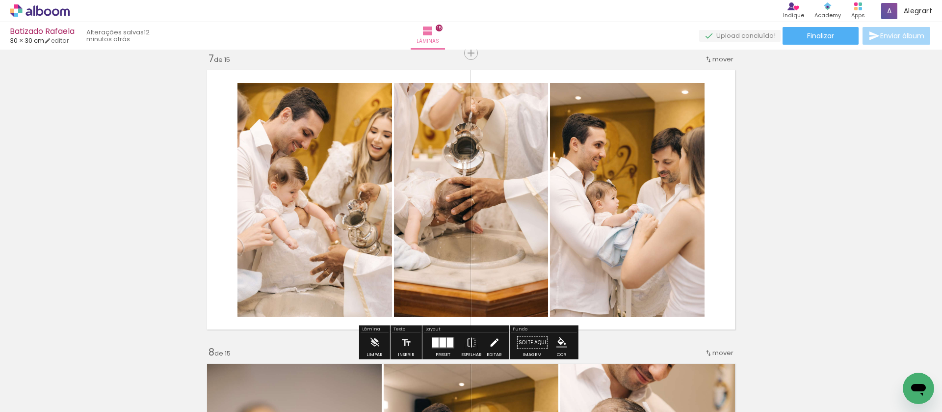
click at [494, 345] on iron-icon at bounding box center [494, 343] width 11 height 20
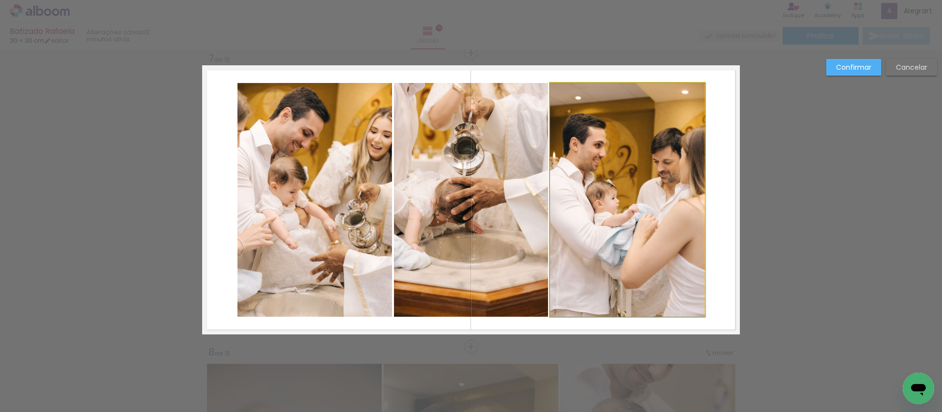
click at [607, 227] on quentale-photo at bounding box center [627, 200] width 155 height 234
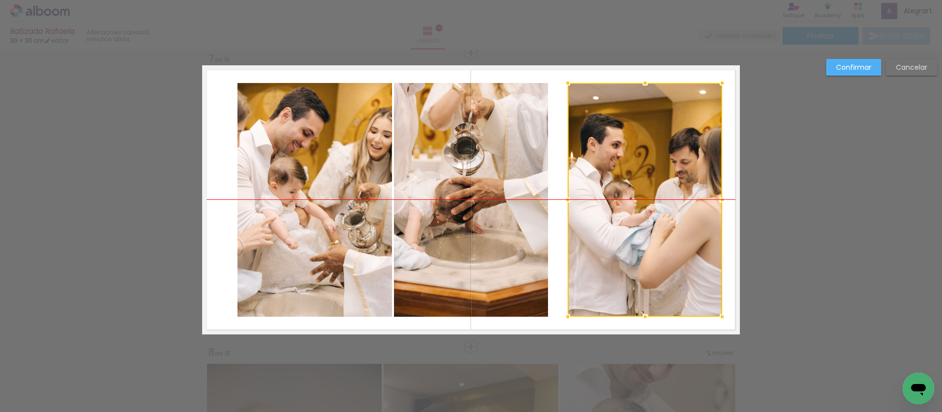
drag, startPoint x: 608, startPoint y: 221, endPoint x: 625, endPoint y: 218, distance: 17.9
click at [625, 218] on div at bounding box center [645, 200] width 155 height 234
click at [497, 210] on quentale-photo at bounding box center [471, 200] width 154 height 234
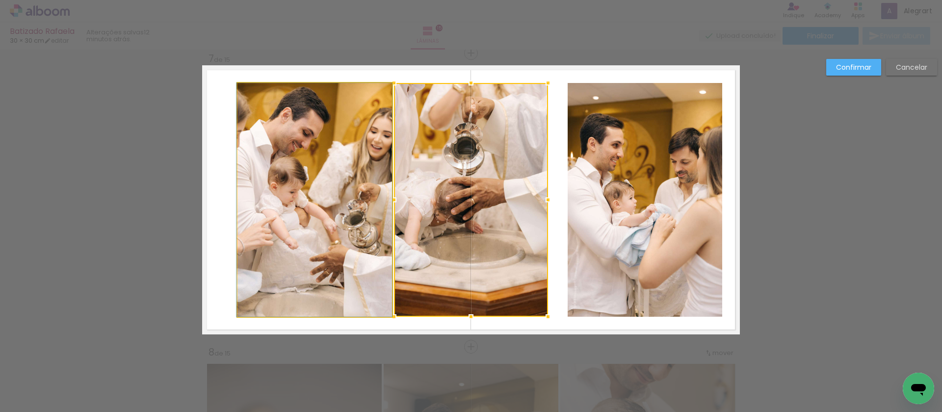
click at [317, 207] on quentale-photo at bounding box center [314, 200] width 155 height 234
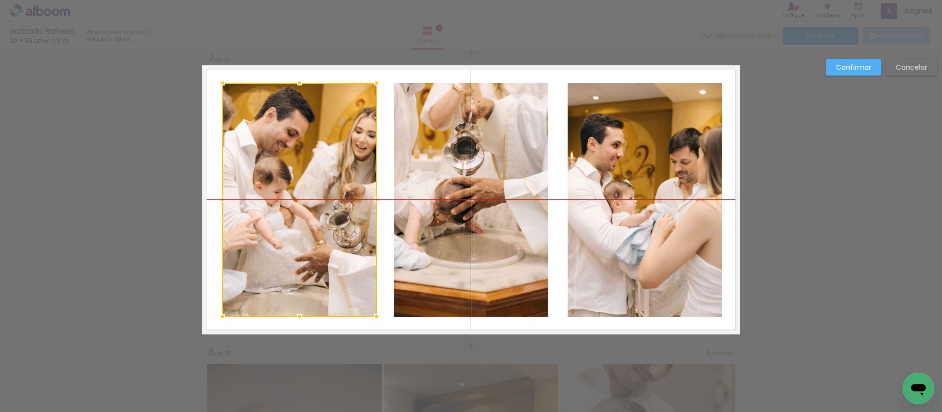
drag, startPoint x: 328, startPoint y: 206, endPoint x: 314, endPoint y: 206, distance: 13.3
click at [312, 206] on div at bounding box center [299, 200] width 155 height 234
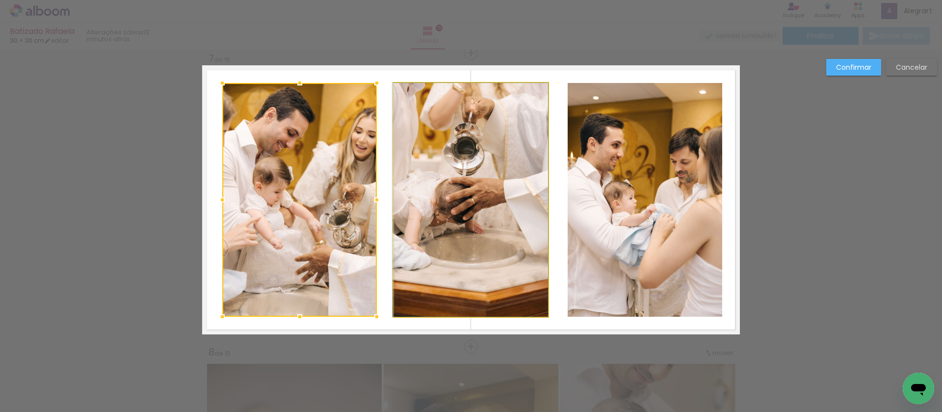
click at [483, 219] on quentale-photo at bounding box center [471, 200] width 154 height 234
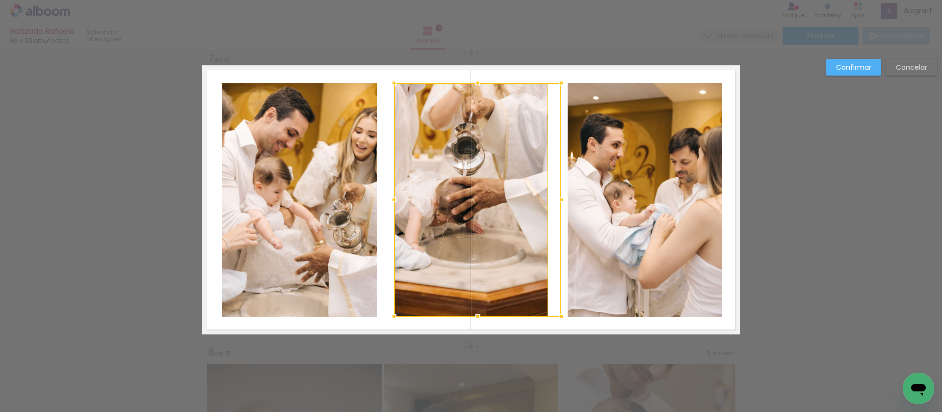
drag, startPoint x: 546, startPoint y: 201, endPoint x: 558, endPoint y: 200, distance: 12.8
click at [558, 200] on div at bounding box center [561, 200] width 20 height 20
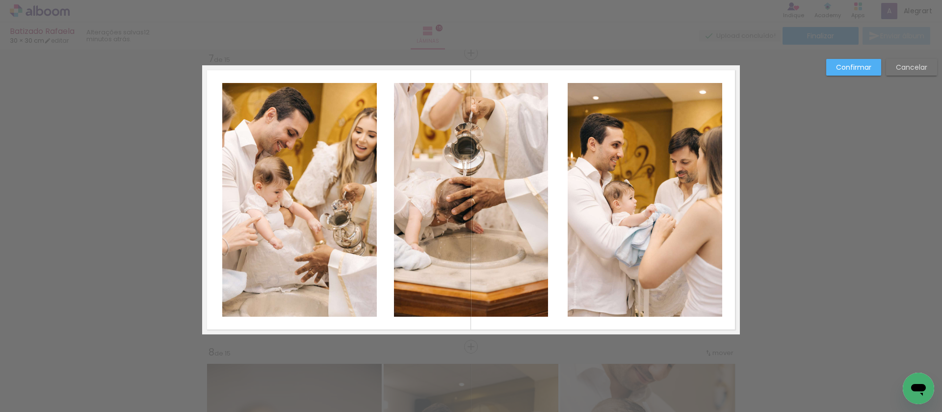
click at [532, 206] on quentale-photo at bounding box center [471, 200] width 154 height 234
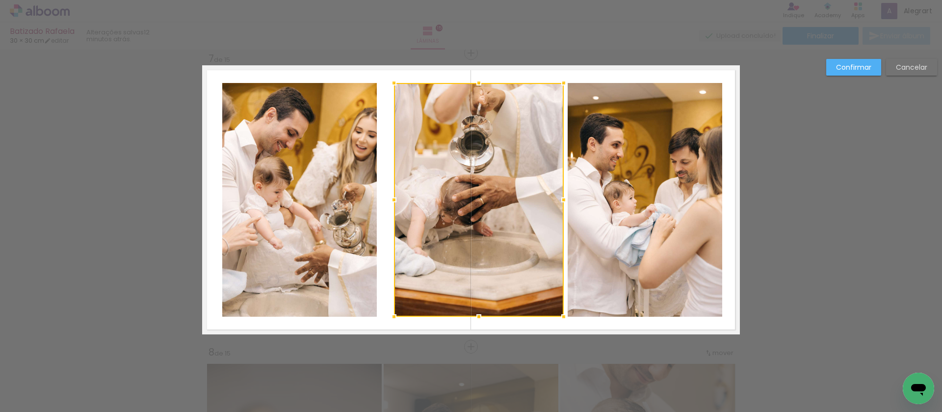
drag, startPoint x: 545, startPoint y: 199, endPoint x: 561, endPoint y: 200, distance: 16.2
click at [561, 200] on div at bounding box center [564, 200] width 20 height 20
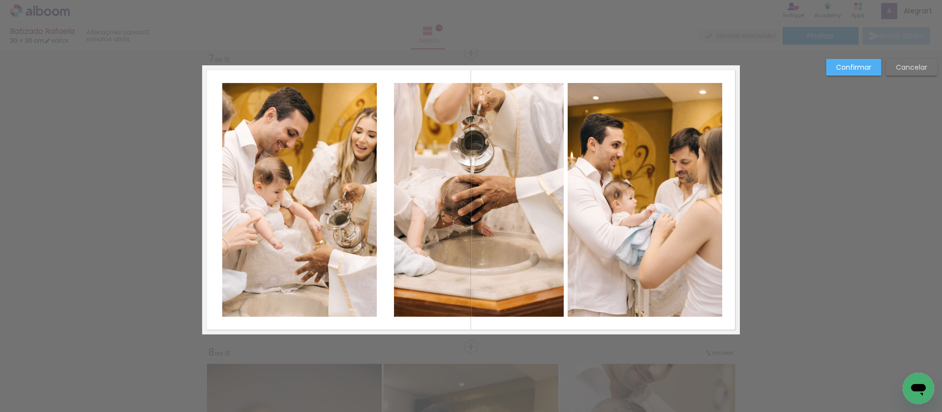
click at [398, 201] on quentale-photo at bounding box center [479, 200] width 170 height 234
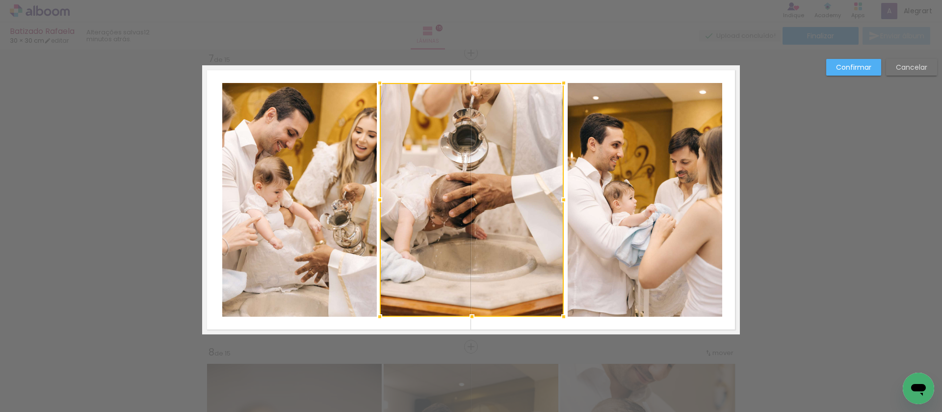
drag, startPoint x: 392, startPoint y: 199, endPoint x: 378, endPoint y: 200, distance: 14.7
click at [378, 200] on div at bounding box center [380, 200] width 20 height 20
click at [0, 0] on slot "Confirmar" at bounding box center [0, 0] width 0 height 0
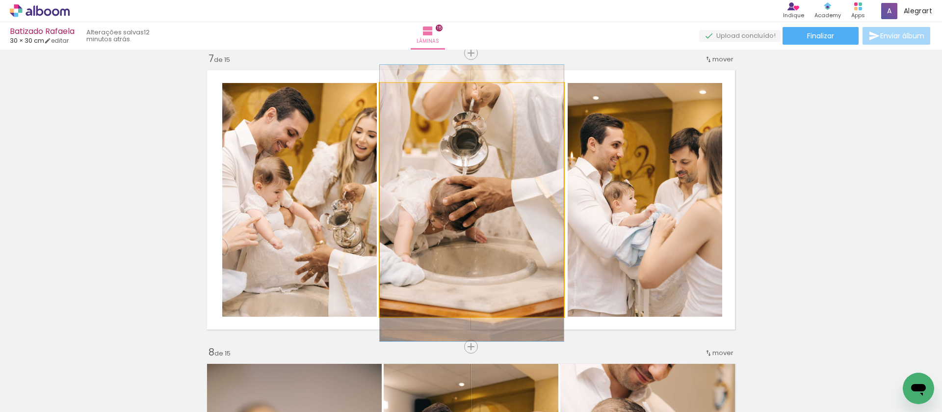
drag, startPoint x: 546, startPoint y: 138, endPoint x: 521, endPoint y: 142, distance: 25.3
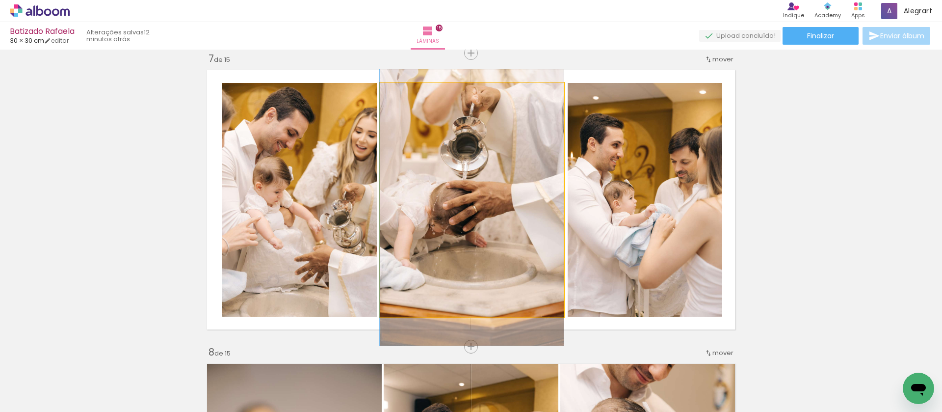
drag, startPoint x: 534, startPoint y: 193, endPoint x: 485, endPoint y: 198, distance: 49.3
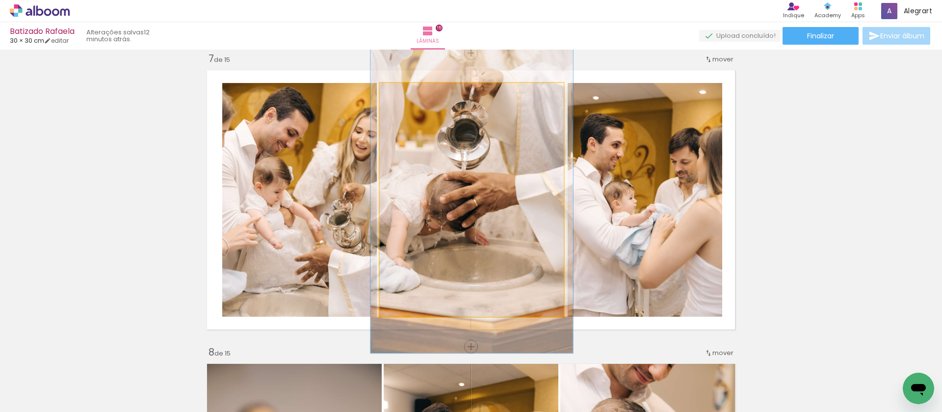
drag, startPoint x: 402, startPoint y: 96, endPoint x: 408, endPoint y: 123, distance: 27.6
type paper-slider "110"
click at [405, 96] on div at bounding box center [406, 93] width 16 height 16
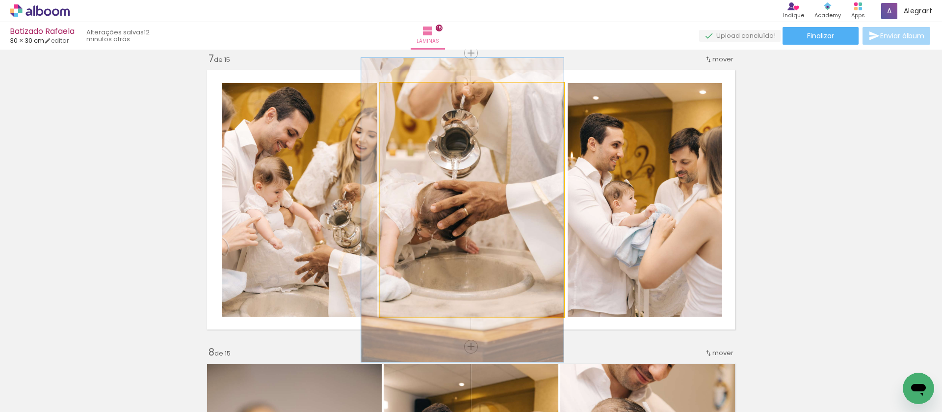
drag, startPoint x: 416, startPoint y: 139, endPoint x: 384, endPoint y: 148, distance: 32.6
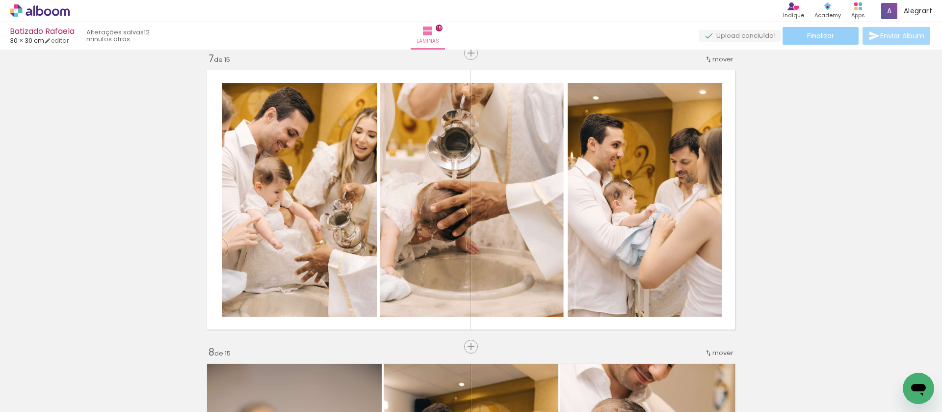
click at [810, 36] on span "Finalizar" at bounding box center [820, 35] width 27 height 7
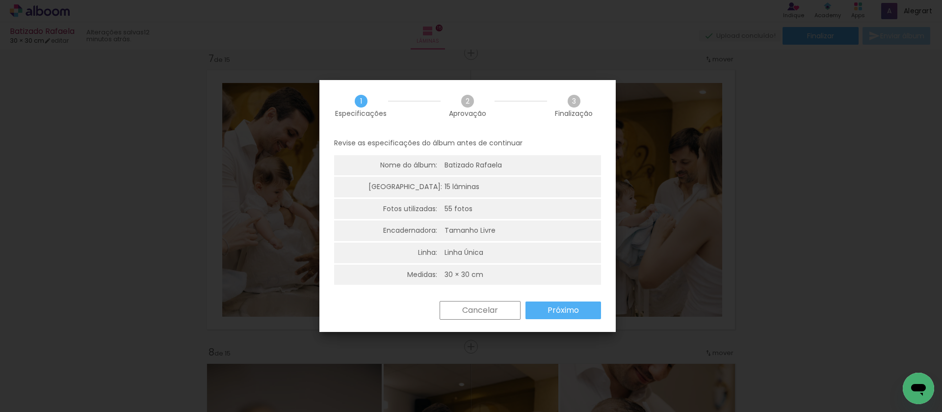
click at [0, 0] on slot "Próximo" at bounding box center [0, 0] width 0 height 0
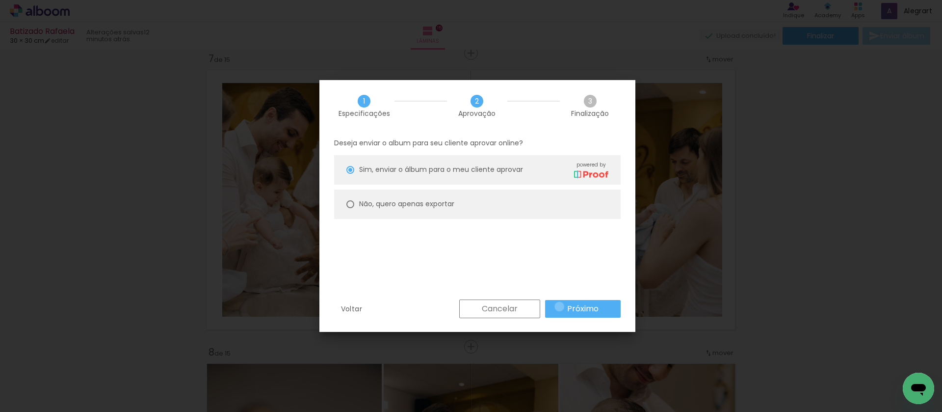
click at [559, 306] on paper-button "Próximo" at bounding box center [583, 309] width 76 height 18
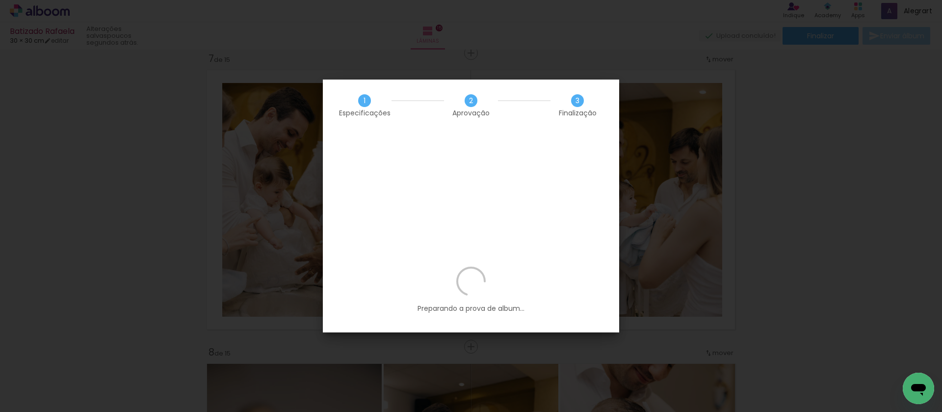
scroll to position [0, 333]
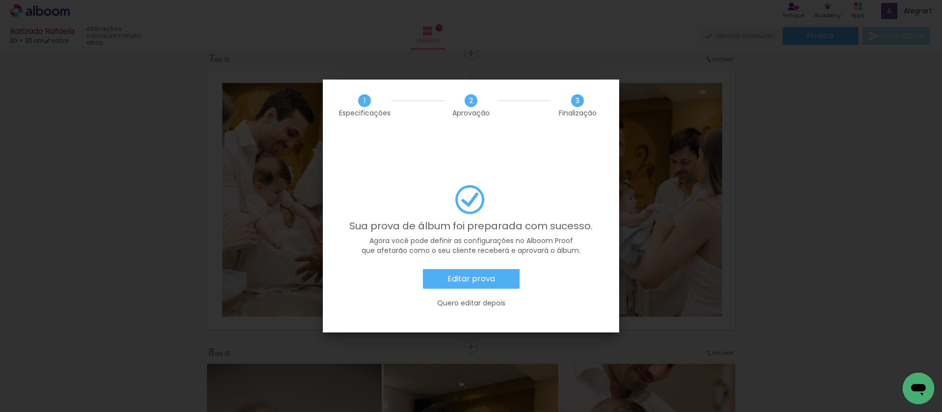
click at [0, 0] on slot "Editar prova" at bounding box center [0, 0] width 0 height 0
